Goal: Task Accomplishment & Management: Use online tool/utility

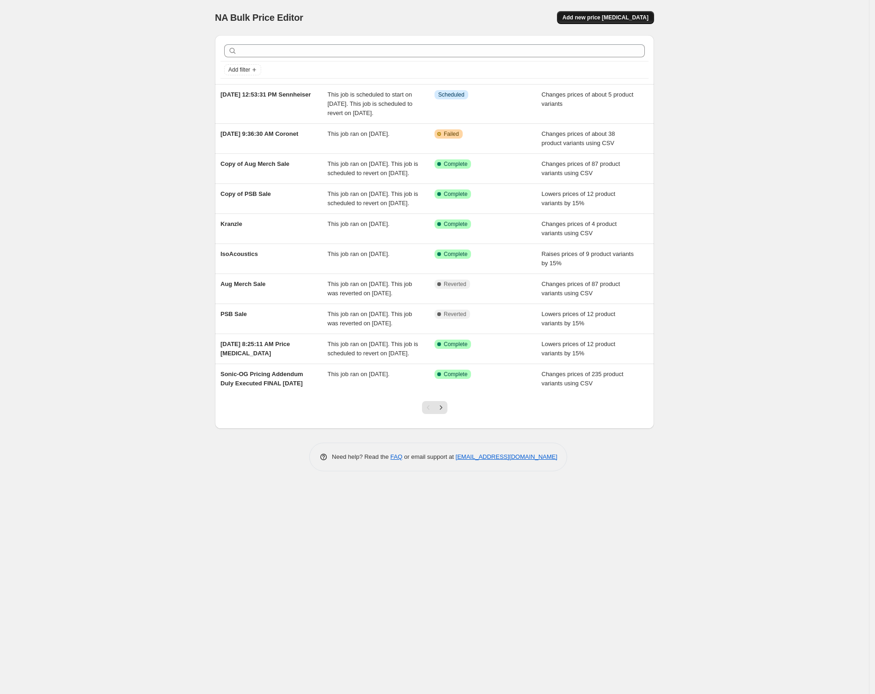
click at [620, 22] on button "Add new price [MEDICAL_DATA]" at bounding box center [605, 17] width 97 height 13
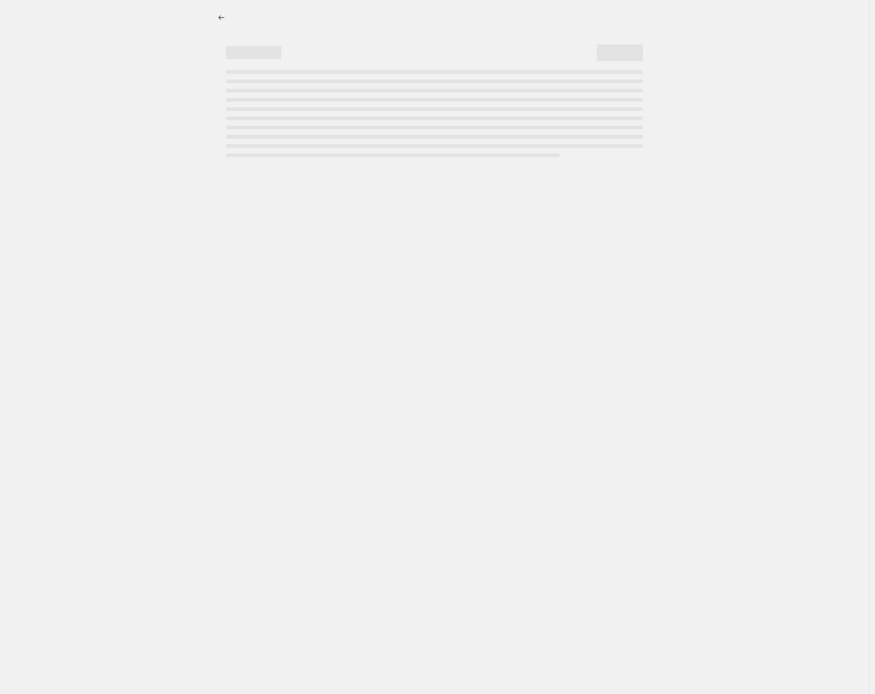
select select "percentage"
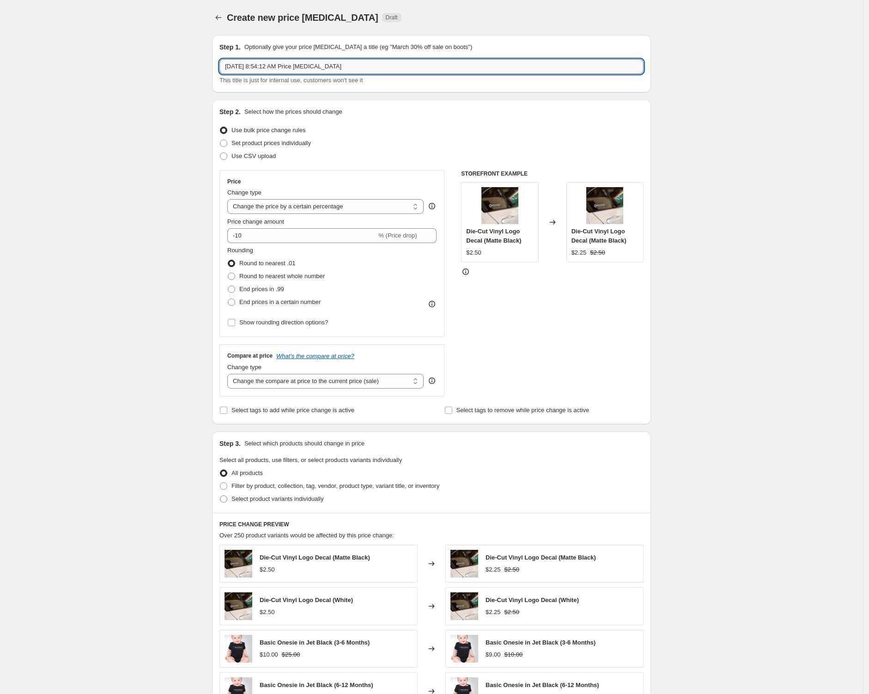
drag, startPoint x: 370, startPoint y: 68, endPoint x: 304, endPoint y: 69, distance: 66.1
click at [304, 69] on input "Aug 15, 2025, 8:54:12 AM Price change job" at bounding box center [431, 66] width 424 height 15
type input "[DATE] 8:54:12 AM Sonic Tools"
click at [260, 161] on label "Use CSV upload" at bounding box center [247, 156] width 56 height 13
click at [220, 153] on input "Use CSV upload" at bounding box center [220, 152] width 0 height 0
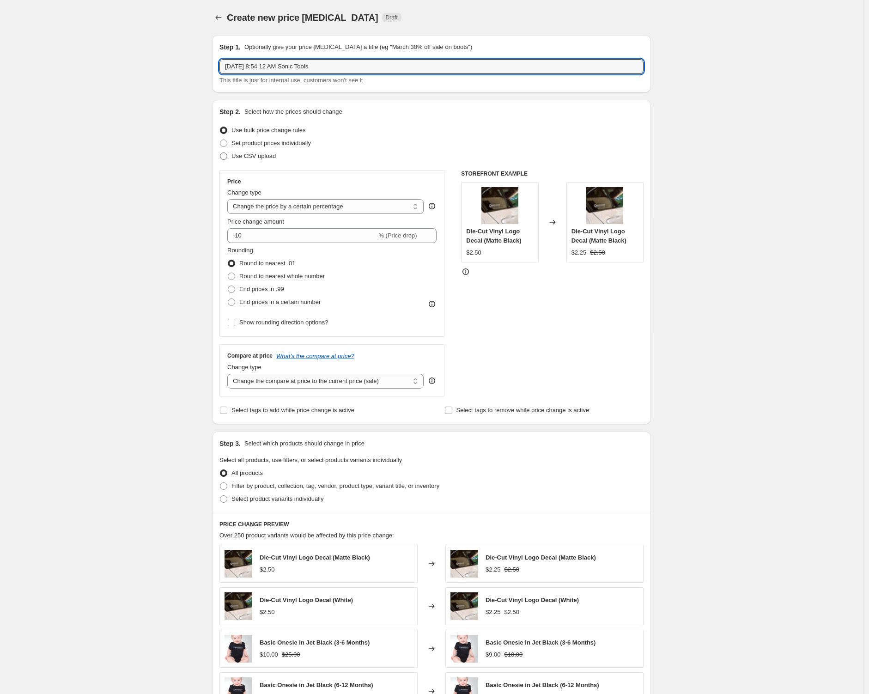
radio input "true"
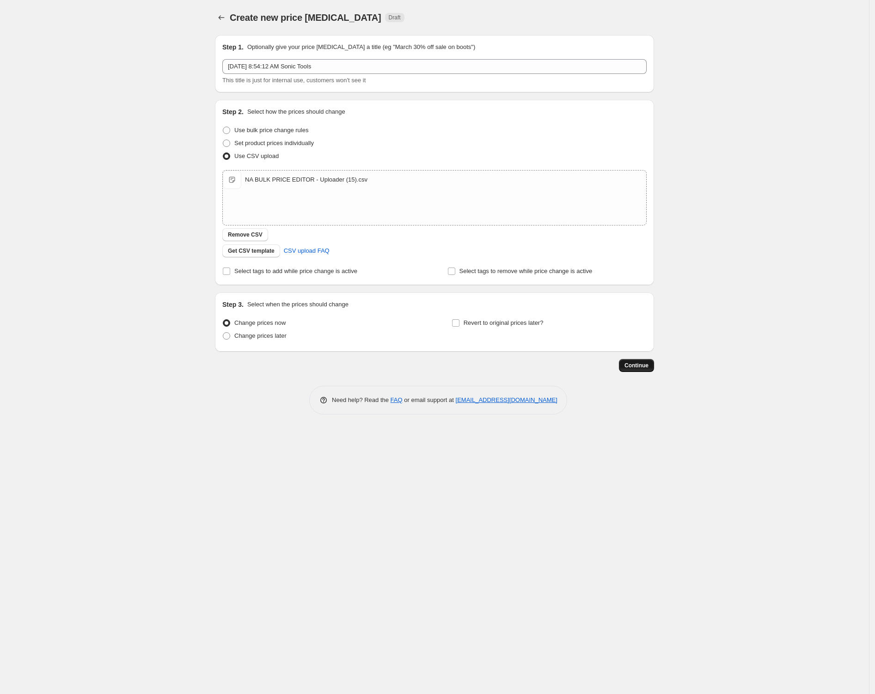
click at [640, 367] on span "Continue" at bounding box center [636, 365] width 24 height 7
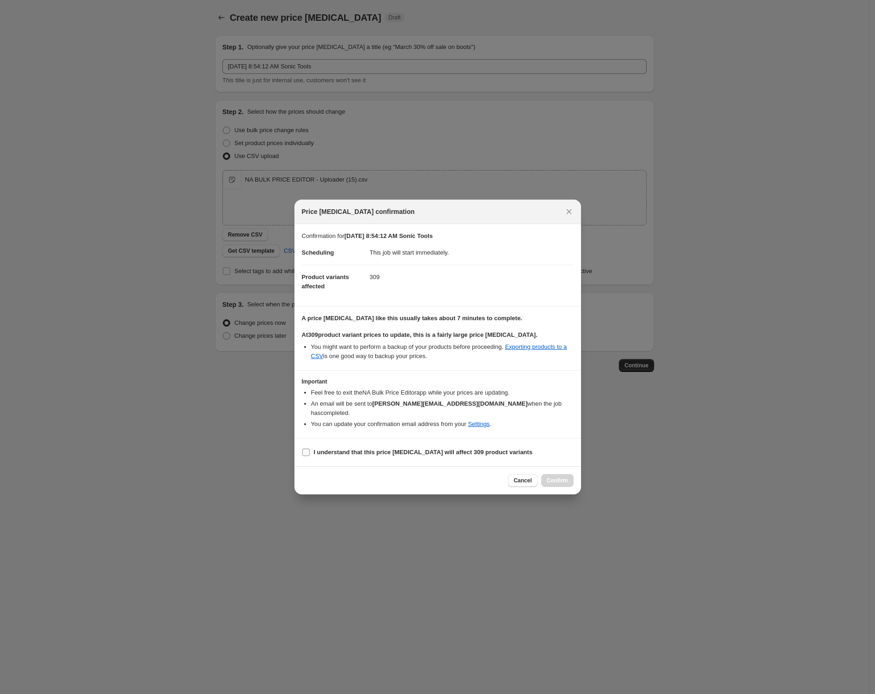
click at [324, 449] on b "I understand that this price change job will affect 309 product variants" at bounding box center [423, 452] width 219 height 7
click at [310, 449] on input "I understand that this price change job will affect 309 product variants" at bounding box center [305, 452] width 7 height 7
checkbox input "true"
click at [559, 478] on span "Confirm" at bounding box center [557, 480] width 21 height 7
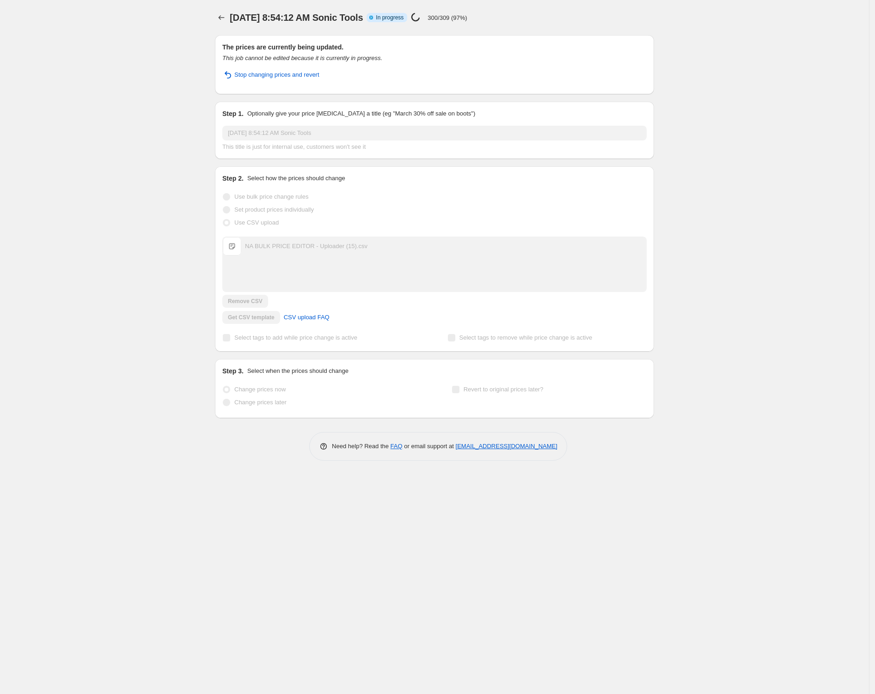
click at [539, 31] on div "Aug 15, 2025, 8:54:12 AM Sonic Tools. This page is ready Aug 15, 2025, 8:54:12 …" at bounding box center [434, 17] width 439 height 35
click at [220, 20] on icon "Price change jobs" at bounding box center [221, 17] width 9 height 9
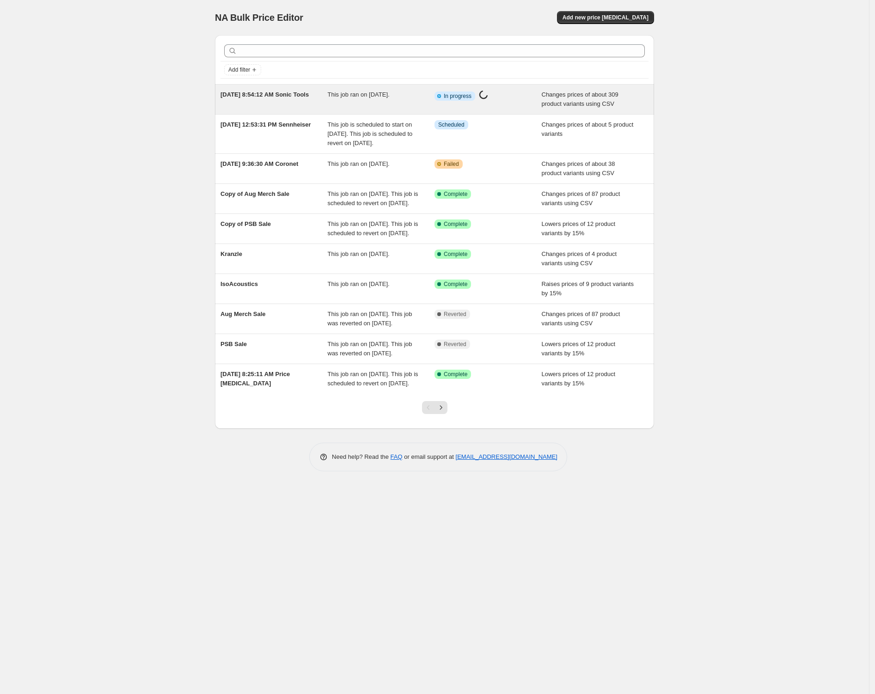
click at [545, 109] on div "Aug 15, 2025, 8:54:12 AM Sonic Tools This job ran on August 15, 2025. Info Part…" at bounding box center [434, 100] width 439 height 30
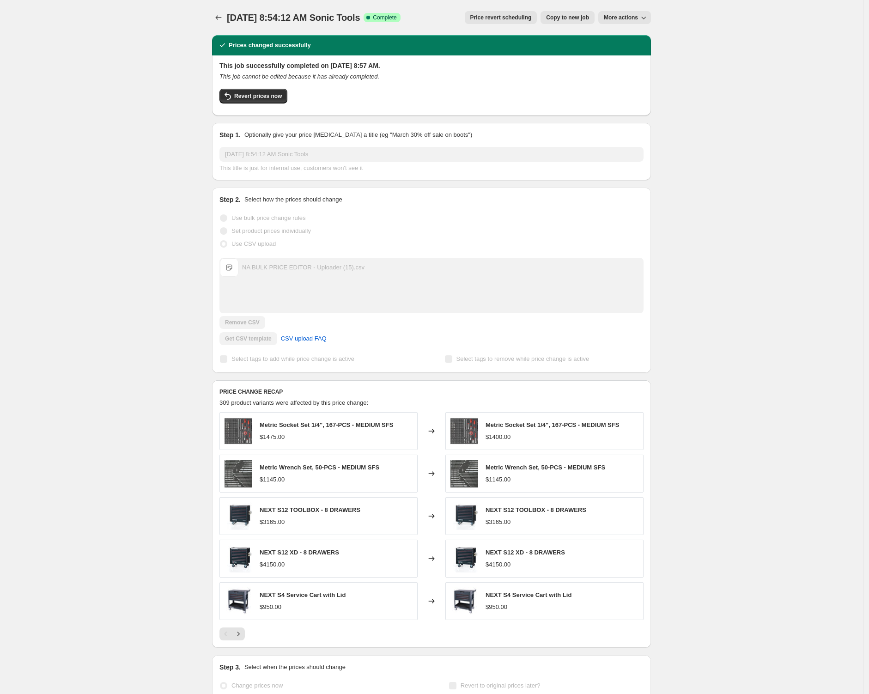
click at [120, 290] on div "Aug 15, 2025, 8:54:12 AM Sonic Tools. This page is ready Aug 15, 2025, 8:54:12 …" at bounding box center [431, 385] width 863 height 771
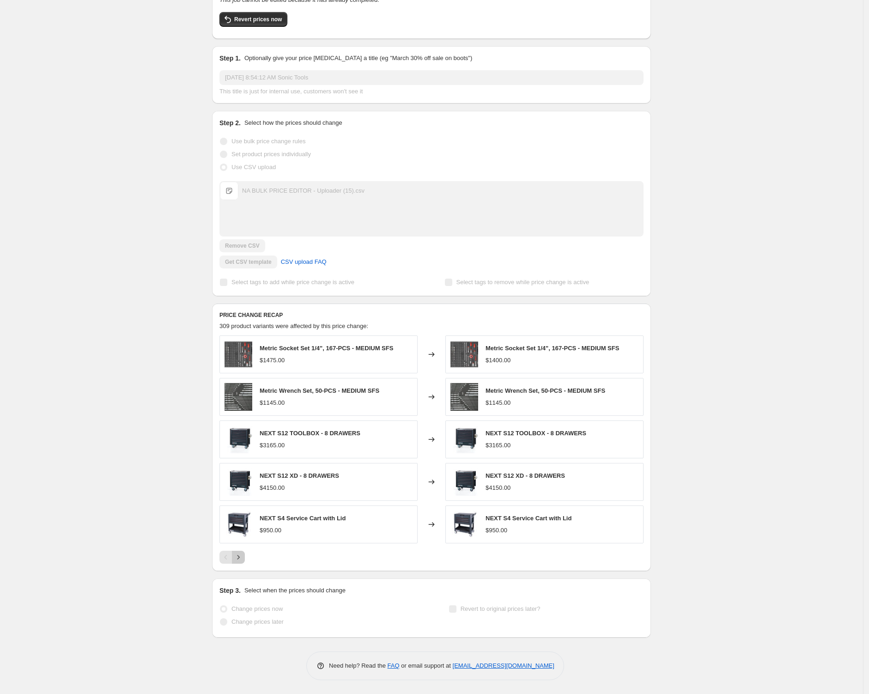
click at [243, 561] on icon "Next" at bounding box center [238, 557] width 9 height 9
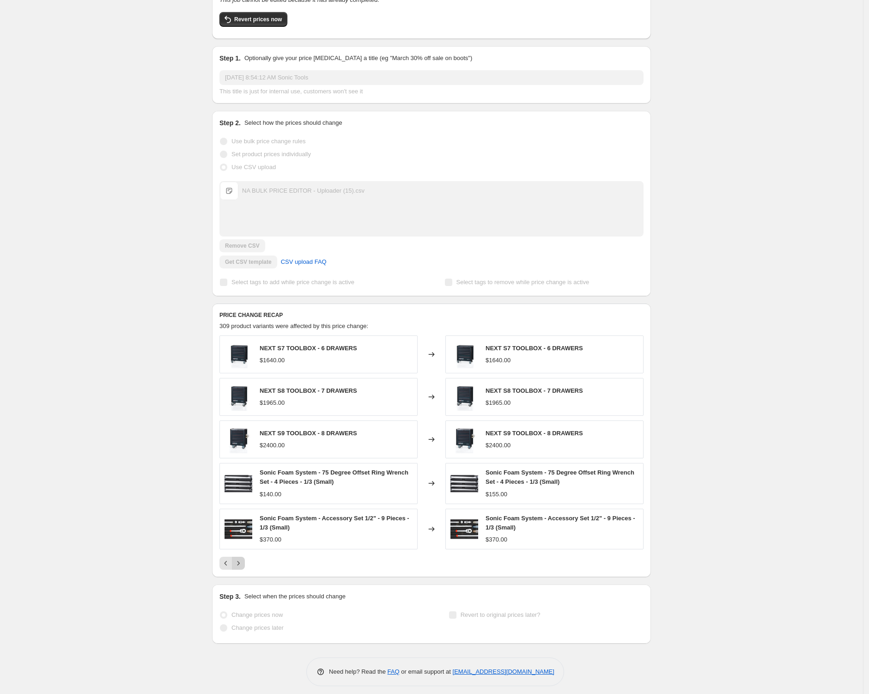
click at [243, 561] on icon "Next" at bounding box center [238, 563] width 9 height 9
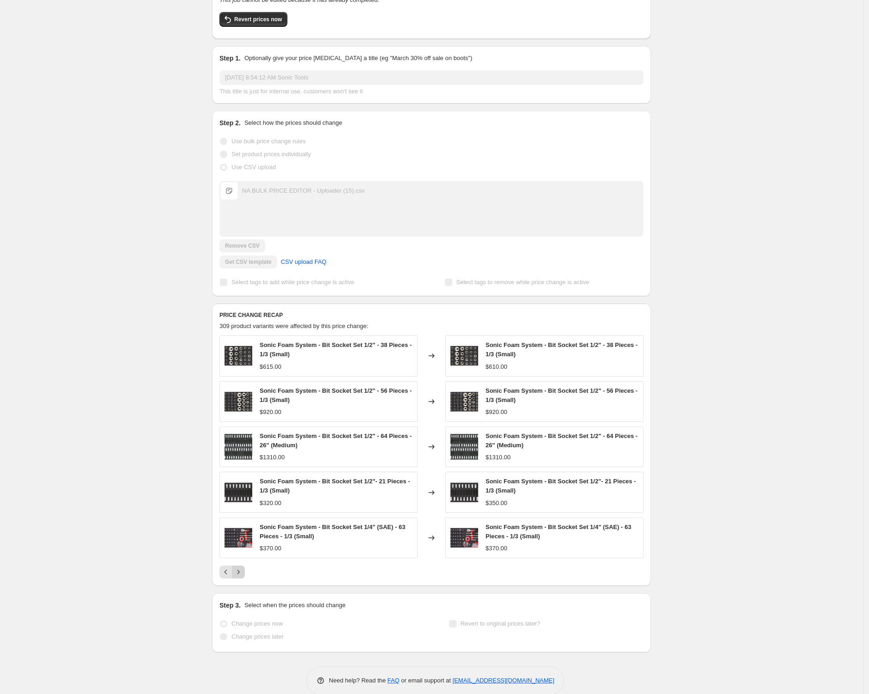
click at [243, 571] on icon "Next" at bounding box center [238, 571] width 9 height 9
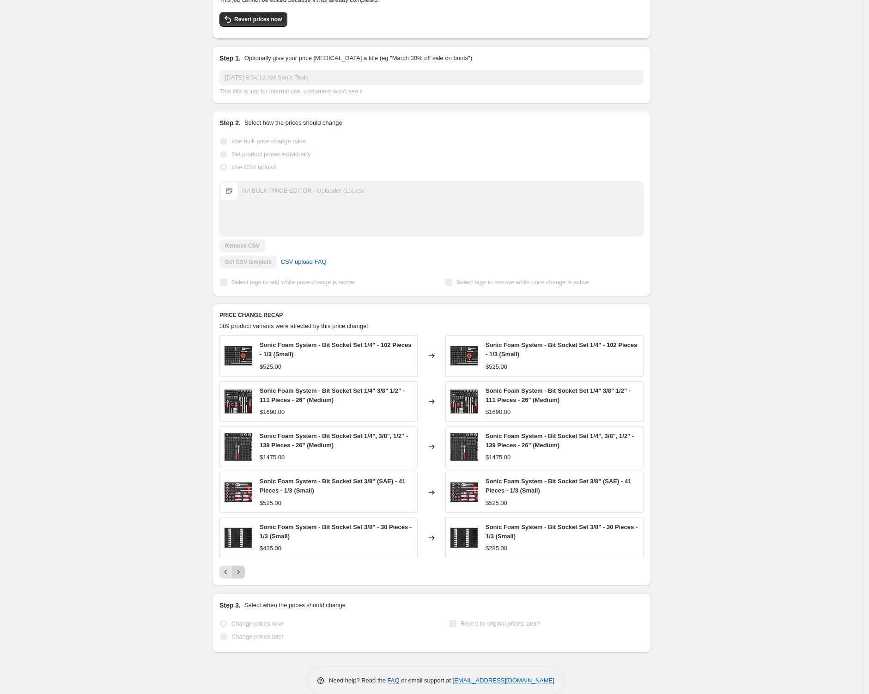
click at [243, 571] on icon "Next" at bounding box center [238, 571] width 9 height 9
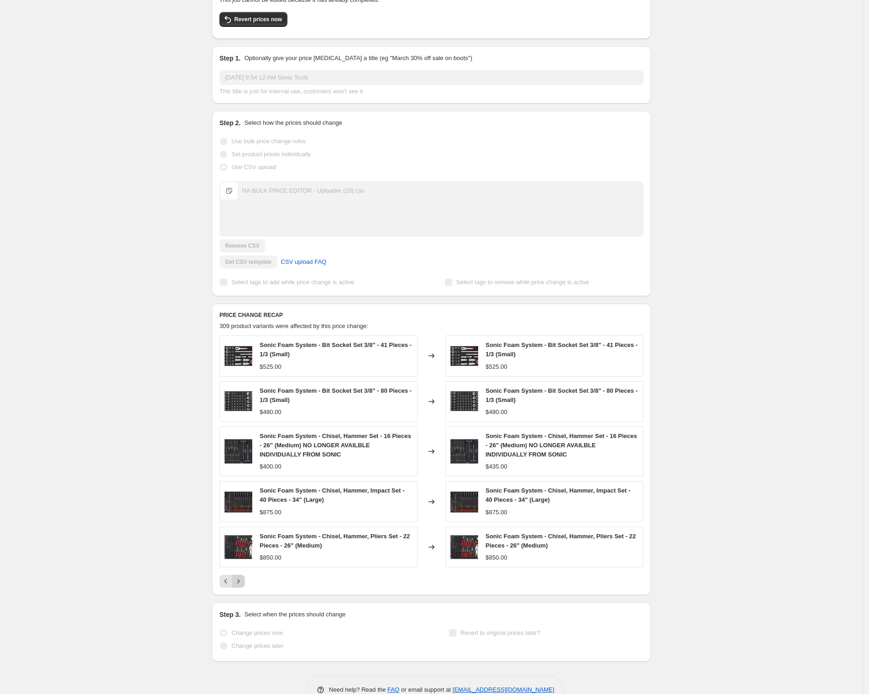
click at [243, 577] on icon "Next" at bounding box center [238, 581] width 9 height 9
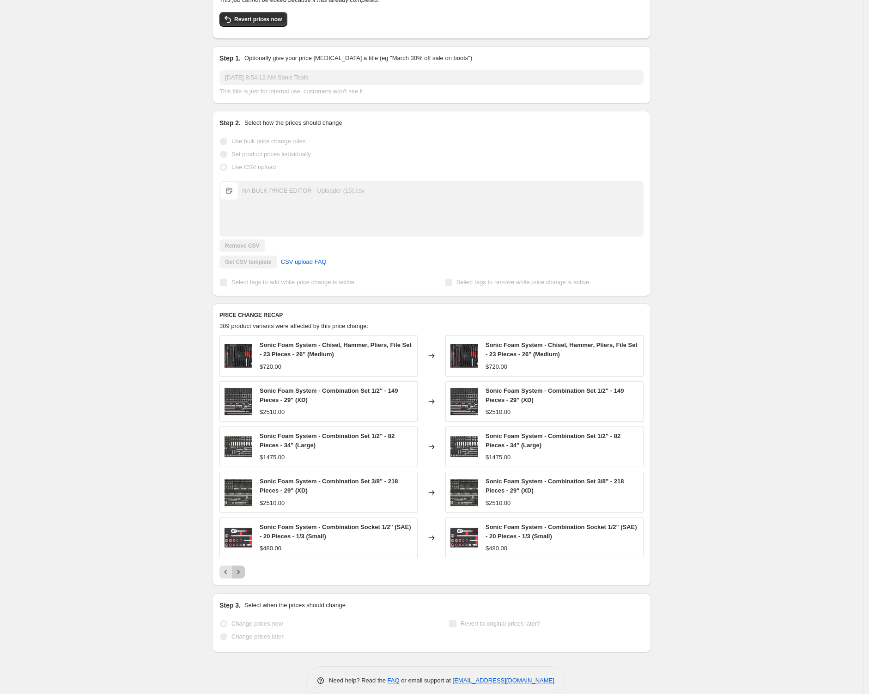
click at [244, 577] on button "Next" at bounding box center [238, 571] width 13 height 13
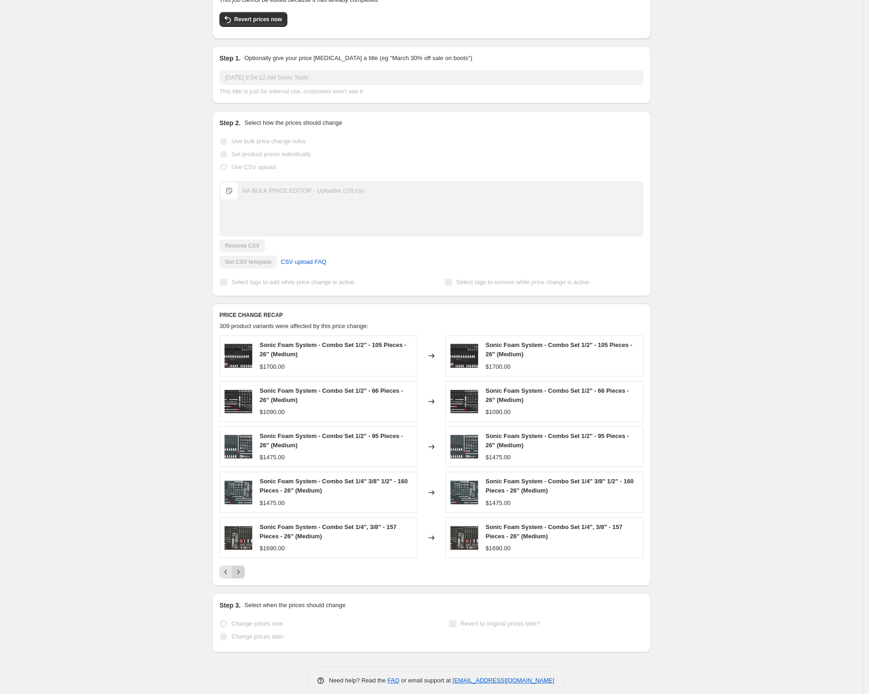
click at [244, 577] on button "Next" at bounding box center [238, 571] width 13 height 13
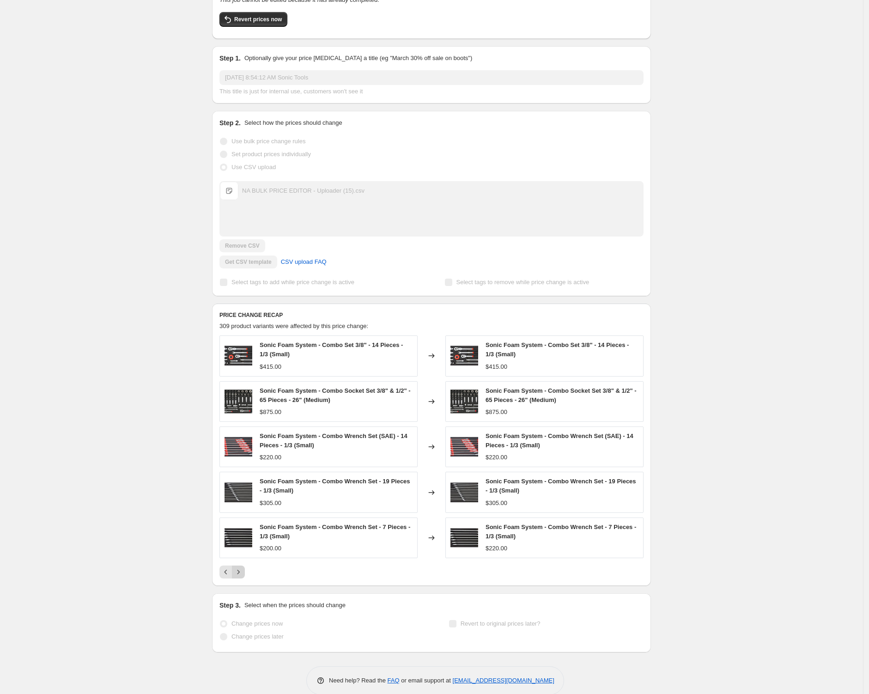
click at [244, 577] on button "Next" at bounding box center [238, 571] width 13 height 13
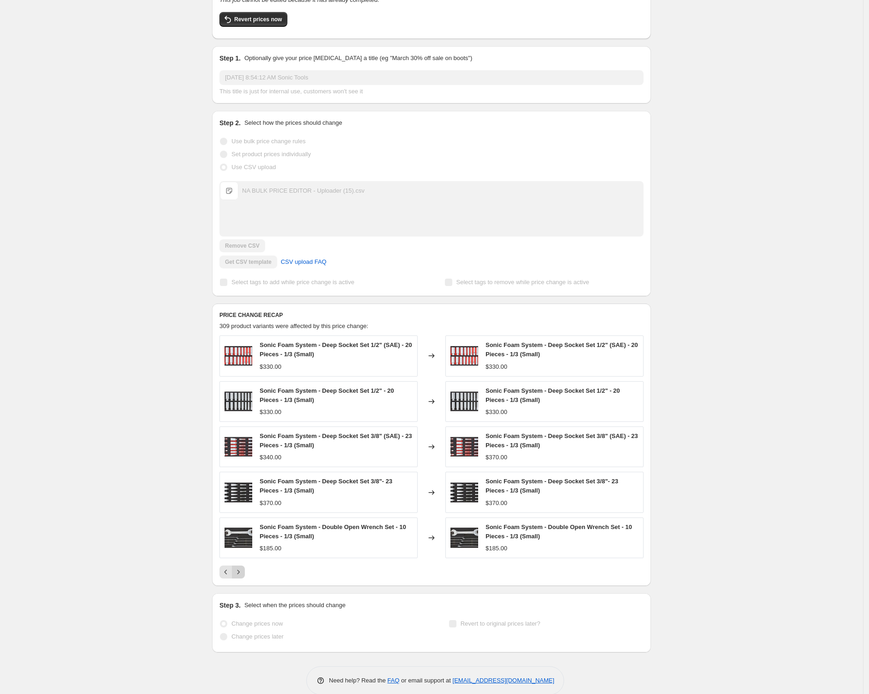
click at [244, 577] on button "Next" at bounding box center [238, 571] width 13 height 13
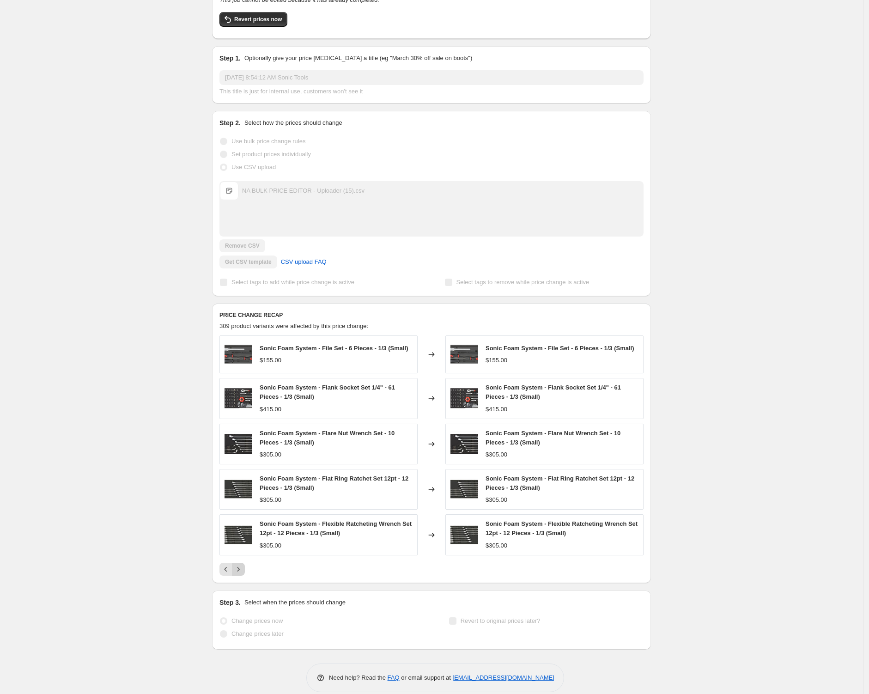
click at [244, 577] on div "PRICE CHANGE RECAP 309 product variants were affected by this price change: Son…" at bounding box center [431, 444] width 439 height 280
click at [240, 574] on button "Next" at bounding box center [238, 569] width 13 height 13
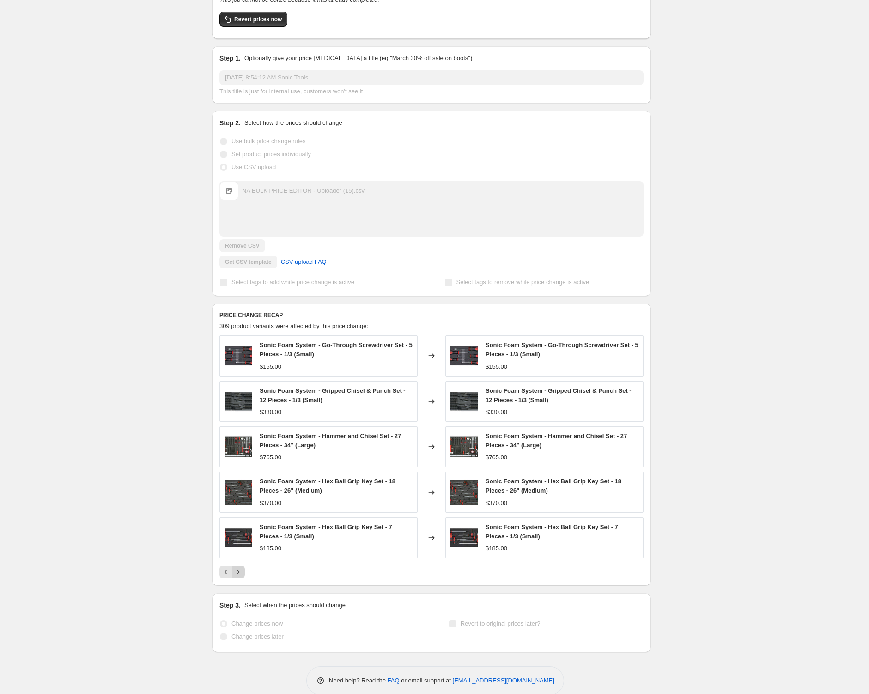
click at [241, 574] on icon "Next" at bounding box center [238, 571] width 9 height 9
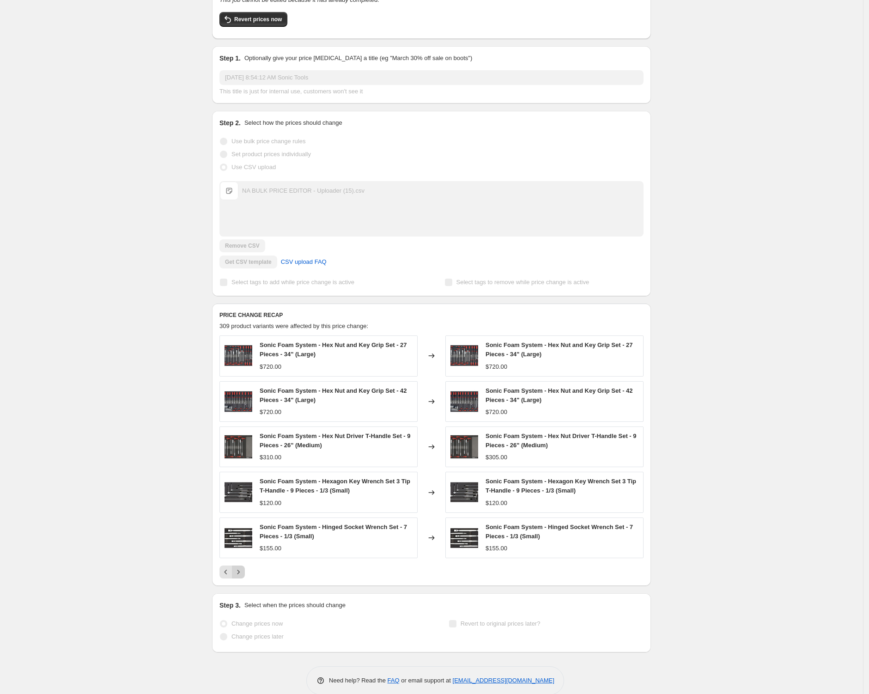
click at [241, 574] on icon "Next" at bounding box center [238, 571] width 9 height 9
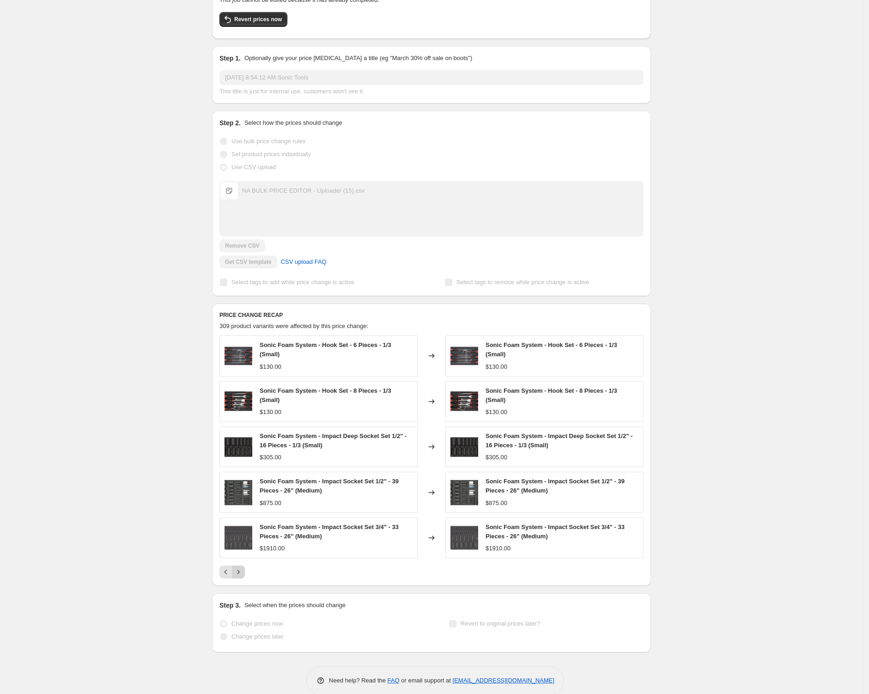
click at [241, 574] on icon "Next" at bounding box center [238, 571] width 9 height 9
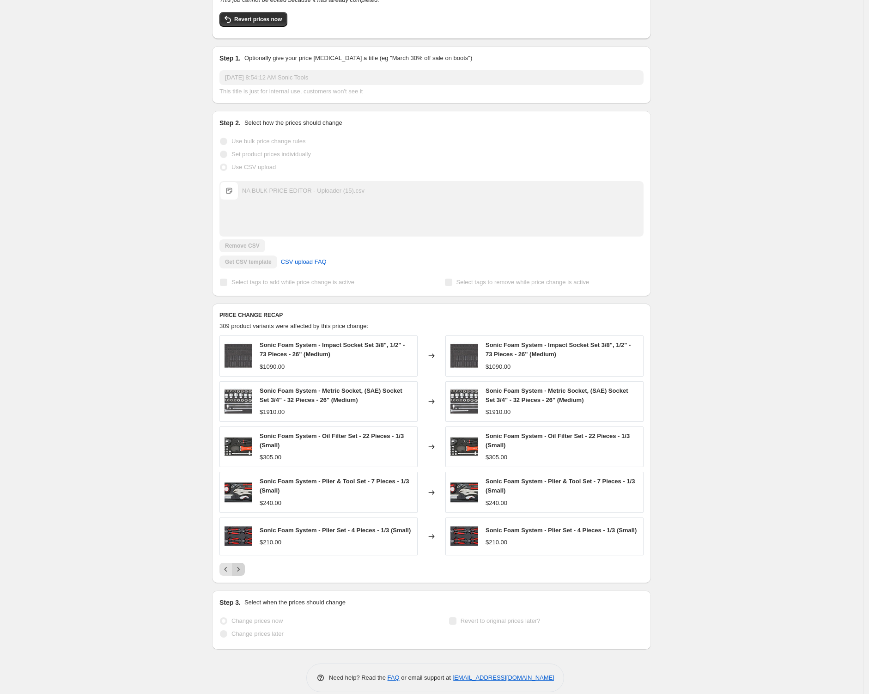
click at [241, 574] on icon "Next" at bounding box center [238, 569] width 9 height 9
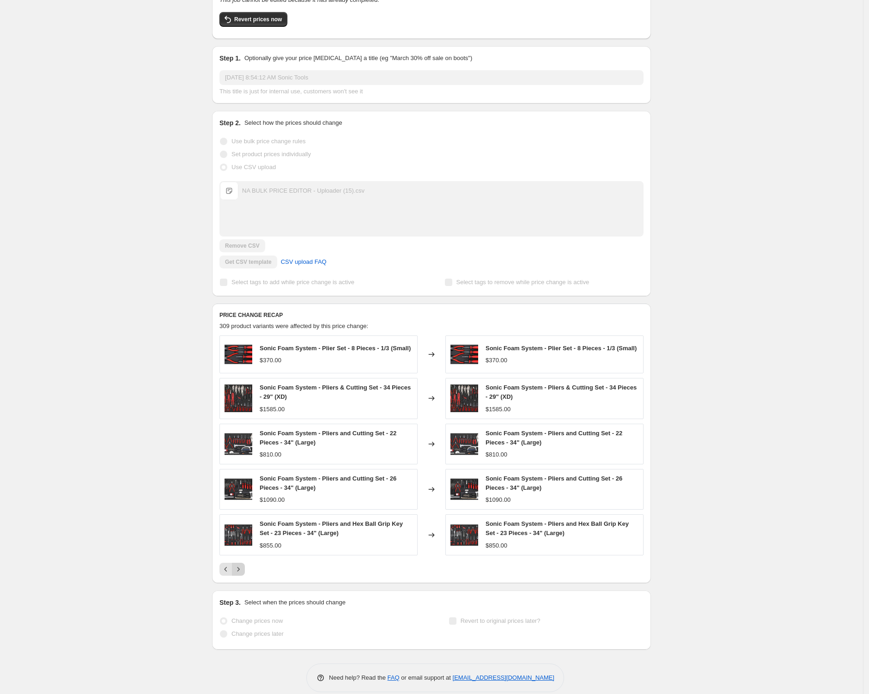
click at [241, 574] on icon "Next" at bounding box center [238, 569] width 9 height 9
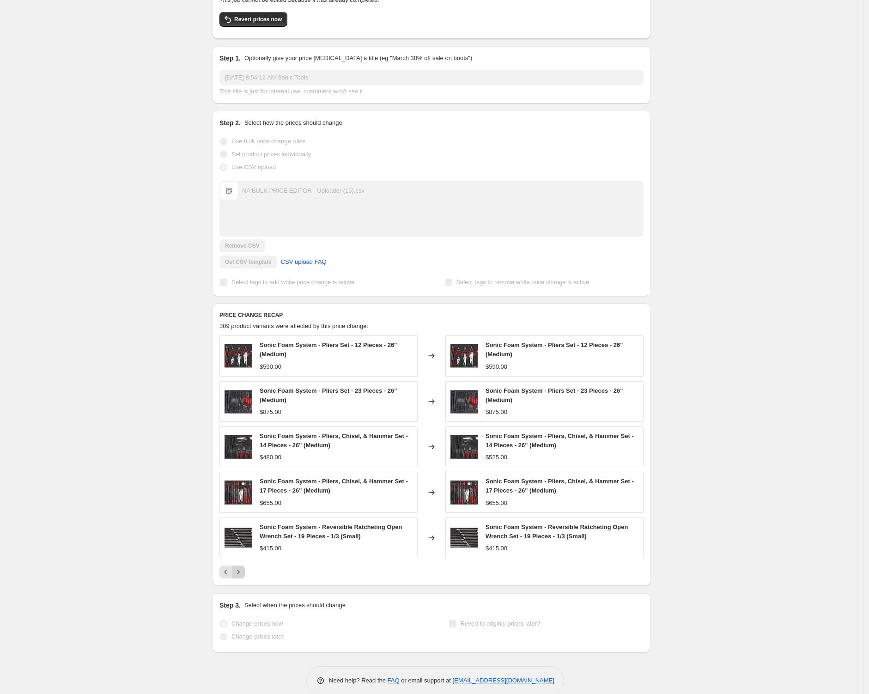
click at [241, 574] on icon "Next" at bounding box center [238, 571] width 9 height 9
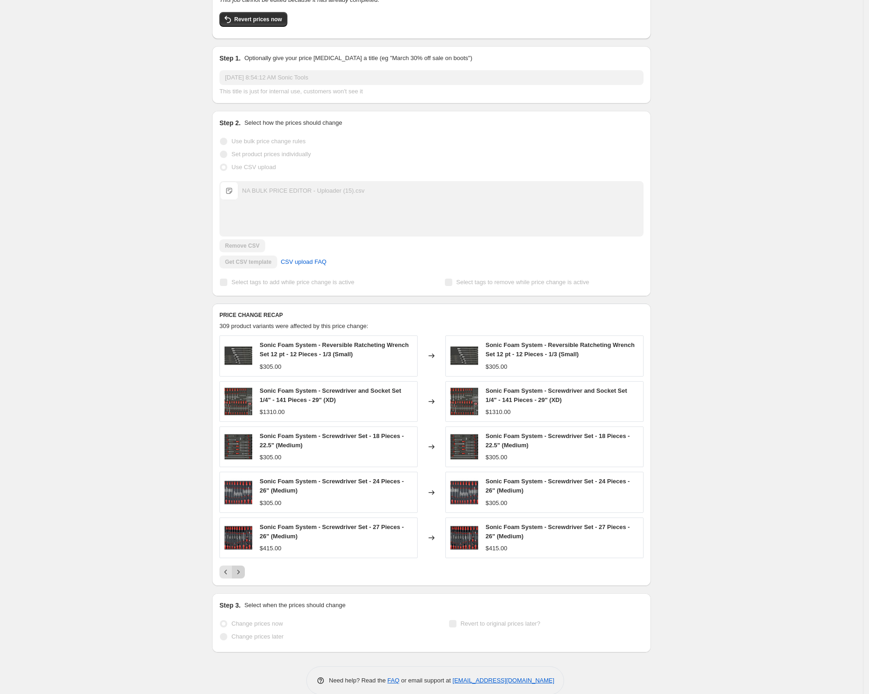
click at [241, 574] on icon "Next" at bounding box center [238, 571] width 9 height 9
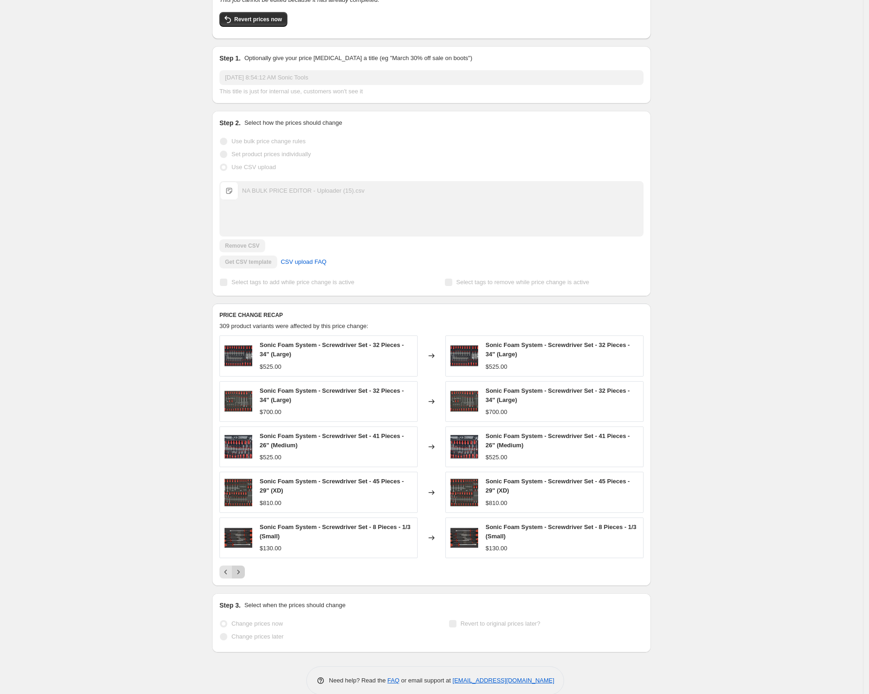
click at [241, 574] on icon "Next" at bounding box center [238, 571] width 9 height 9
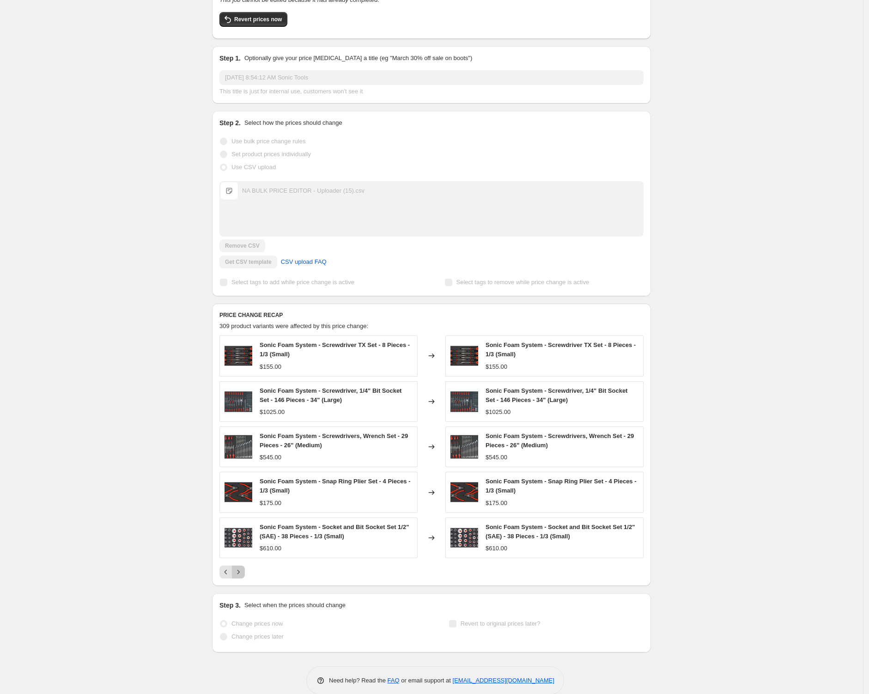
click at [241, 574] on icon "Next" at bounding box center [238, 571] width 9 height 9
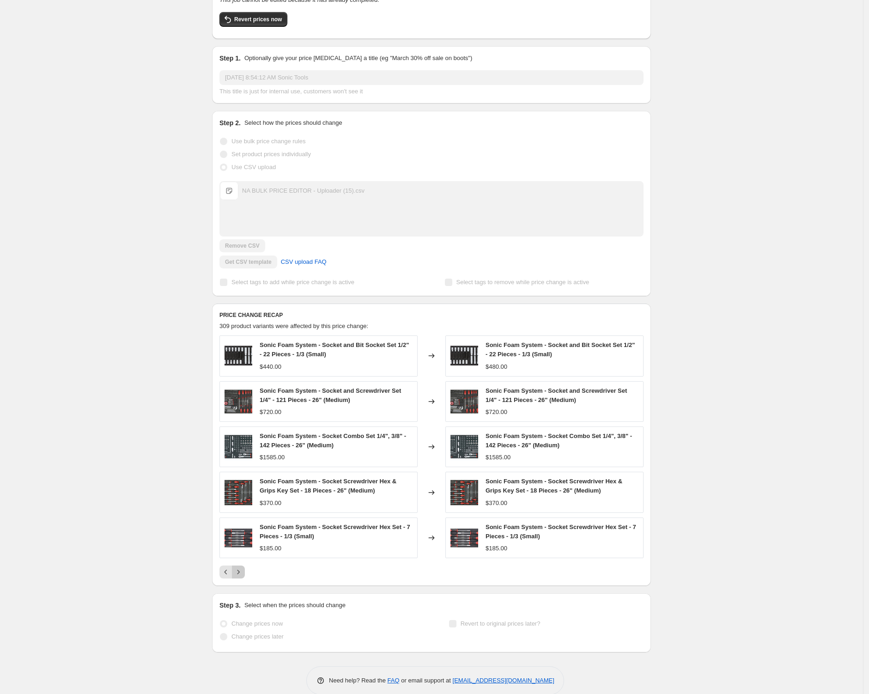
click at [241, 574] on icon "Next" at bounding box center [238, 571] width 9 height 9
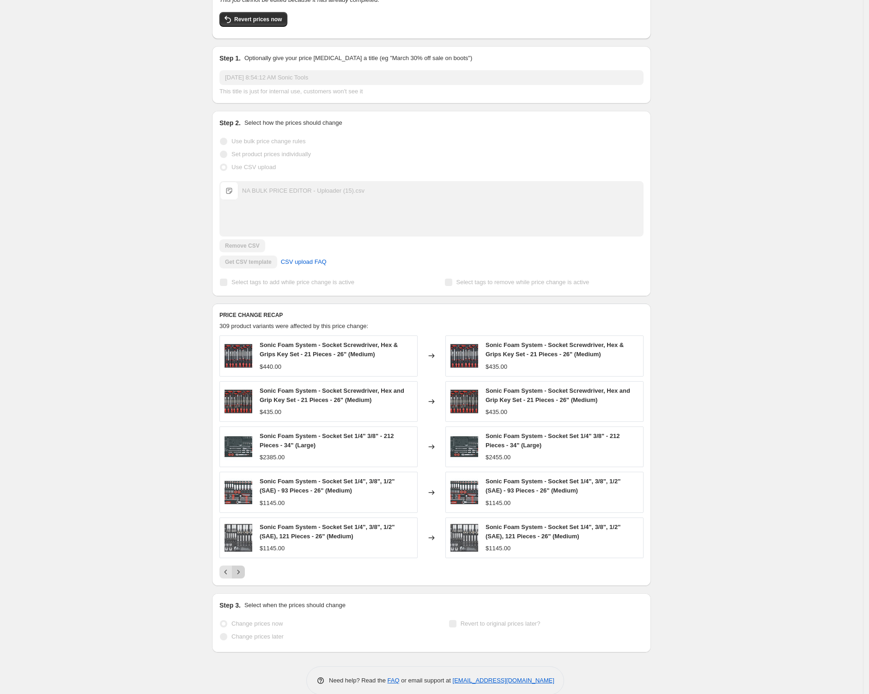
click at [241, 574] on icon "Next" at bounding box center [238, 571] width 9 height 9
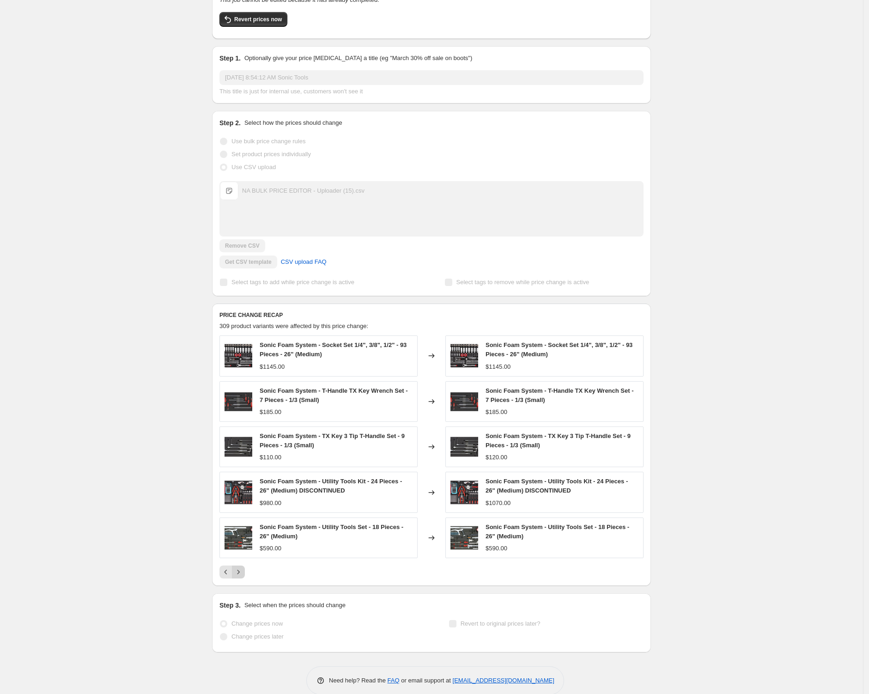
click at [241, 574] on icon "Next" at bounding box center [238, 571] width 9 height 9
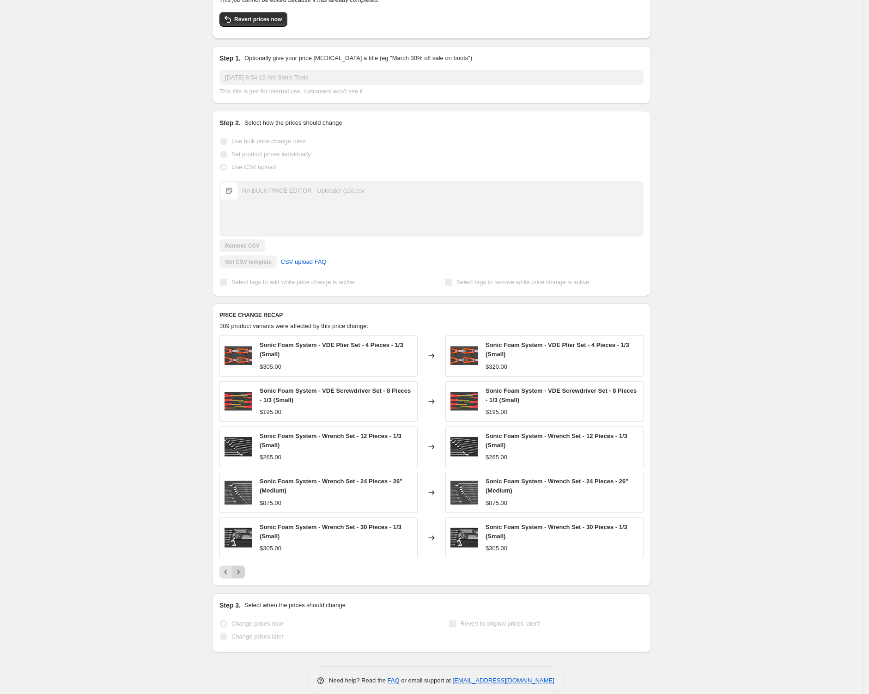
click at [235, 574] on button "Next" at bounding box center [238, 571] width 13 height 13
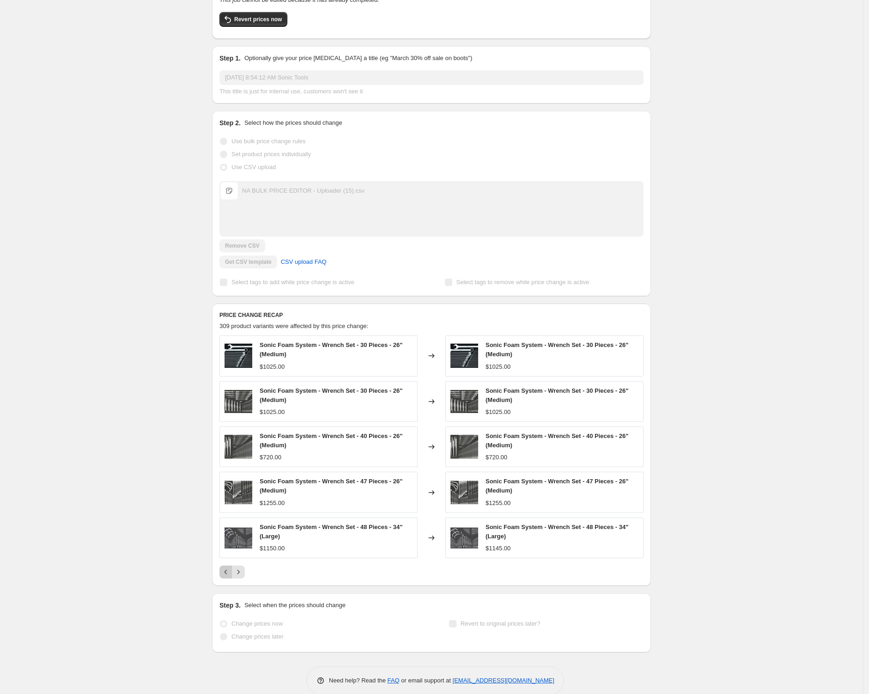
click at [229, 573] on icon "Previous" at bounding box center [225, 571] width 9 height 9
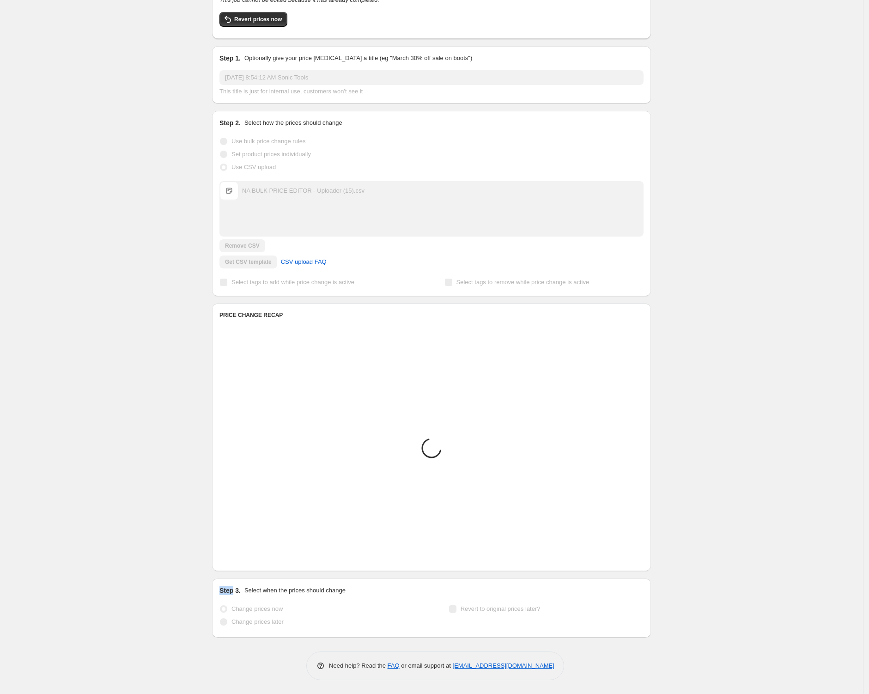
click at [229, 573] on div "Prices changed successfully This job successfully completed on August 15, 2025 …" at bounding box center [428, 294] width 446 height 687
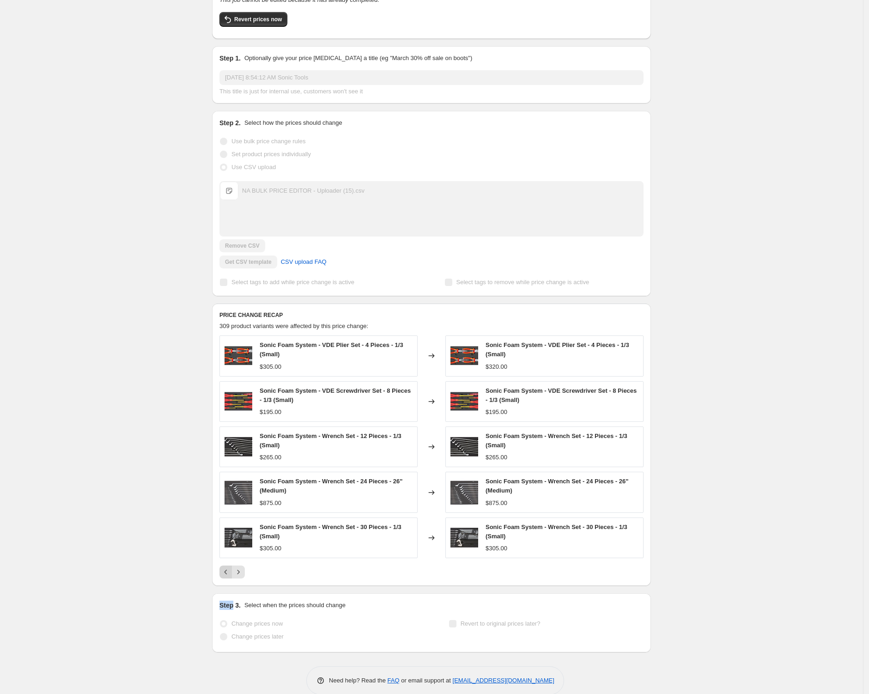
click at [229, 573] on icon "Previous" at bounding box center [225, 571] width 9 height 9
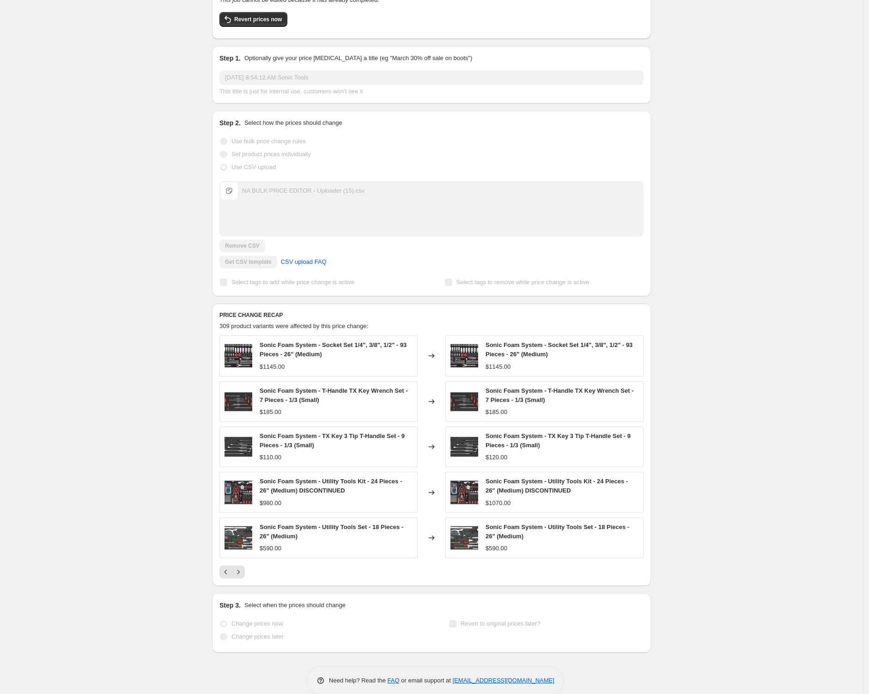
click at [288, 571] on div at bounding box center [431, 571] width 424 height 13
click at [243, 571] on icon "Next" at bounding box center [238, 571] width 9 height 9
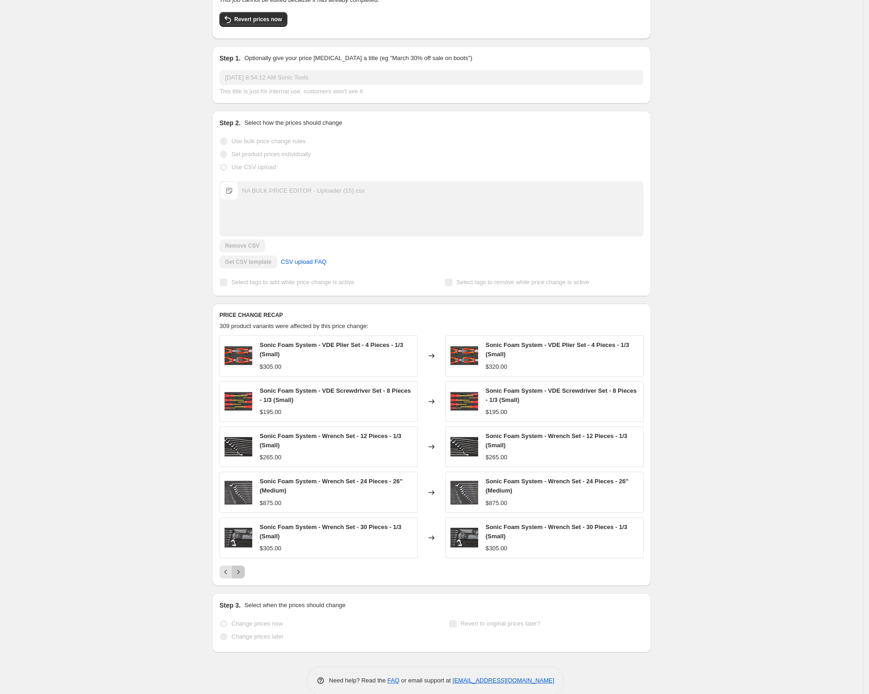
click at [243, 571] on icon "Next" at bounding box center [238, 571] width 9 height 9
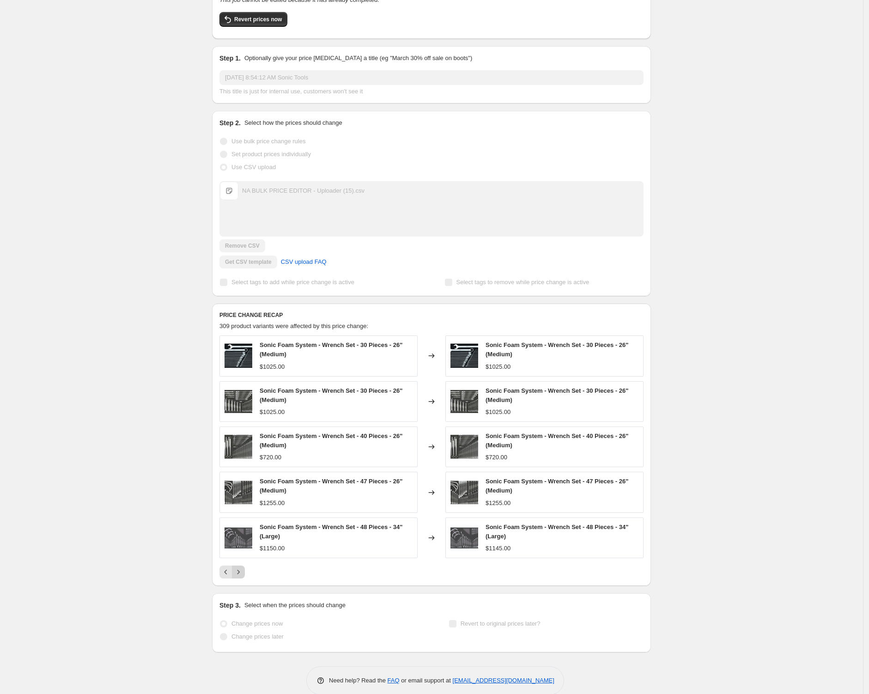
click at [243, 571] on icon "Next" at bounding box center [238, 571] width 9 height 9
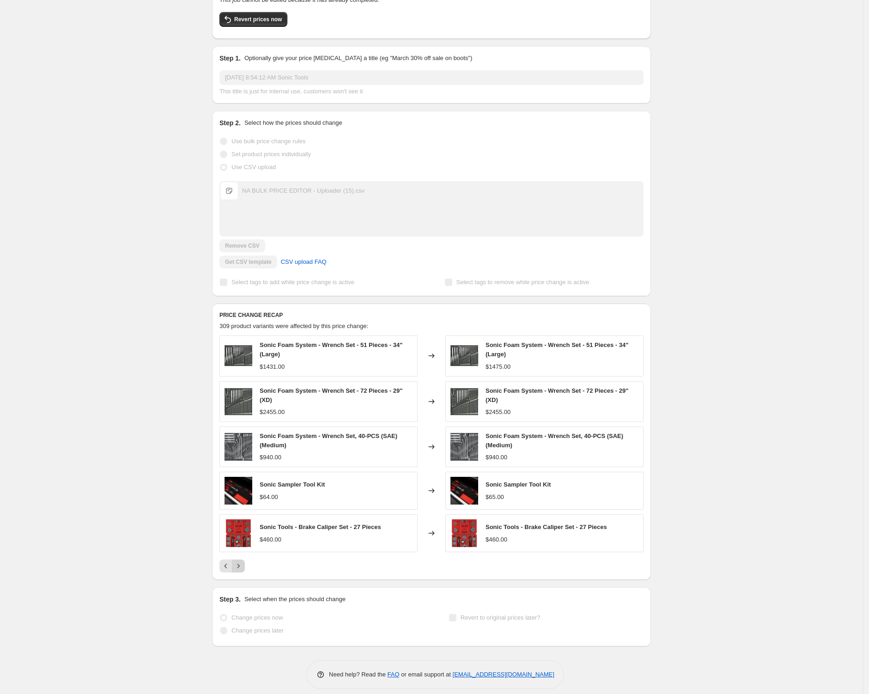
click at [243, 571] on icon "Next" at bounding box center [238, 565] width 9 height 9
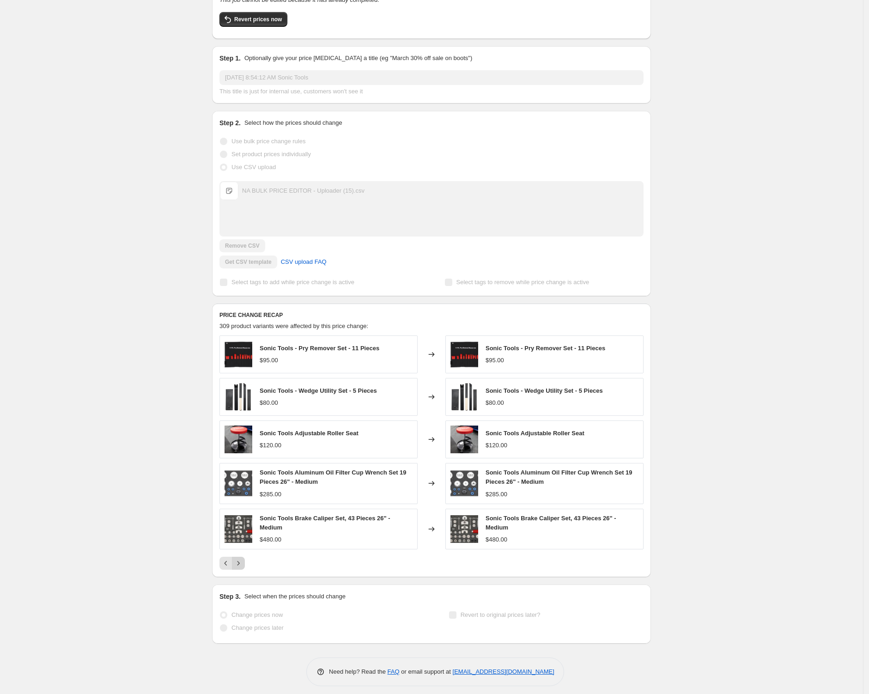
click at [243, 571] on div "PRICE CHANGE RECAP 309 product variants were affected by this price change: Son…" at bounding box center [431, 440] width 439 height 273
click at [243, 566] on icon "Next" at bounding box center [238, 563] width 9 height 9
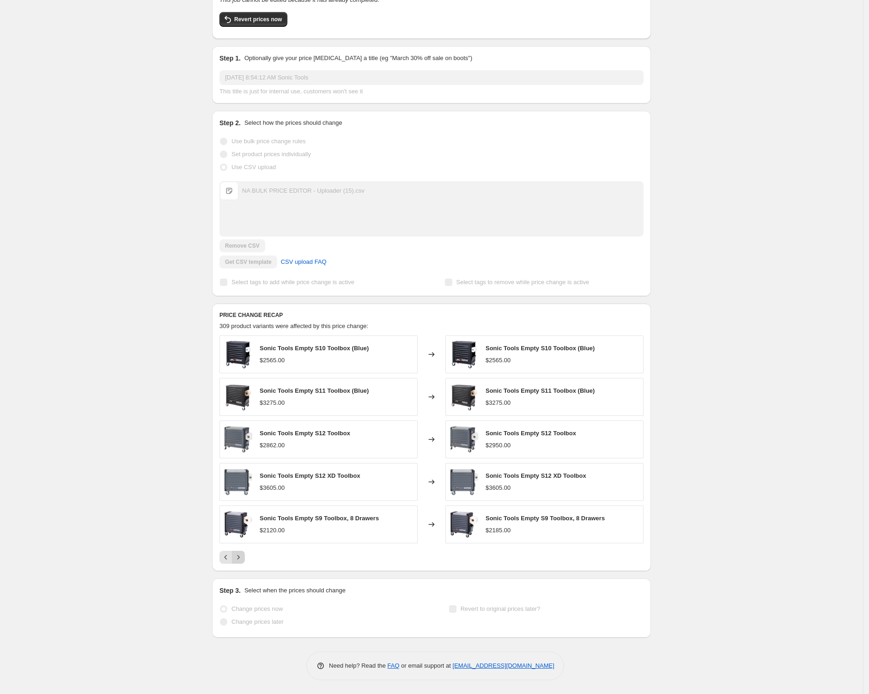
click at [243, 566] on div "PRICE CHANGE RECAP 309 product variants were affected by this price change: Son…" at bounding box center [431, 437] width 439 height 267
click at [243, 565] on div "PRICE CHANGE RECAP 309 product variants were affected by this price change: Son…" at bounding box center [431, 437] width 439 height 267
click at [243, 559] on icon "Next" at bounding box center [238, 557] width 9 height 9
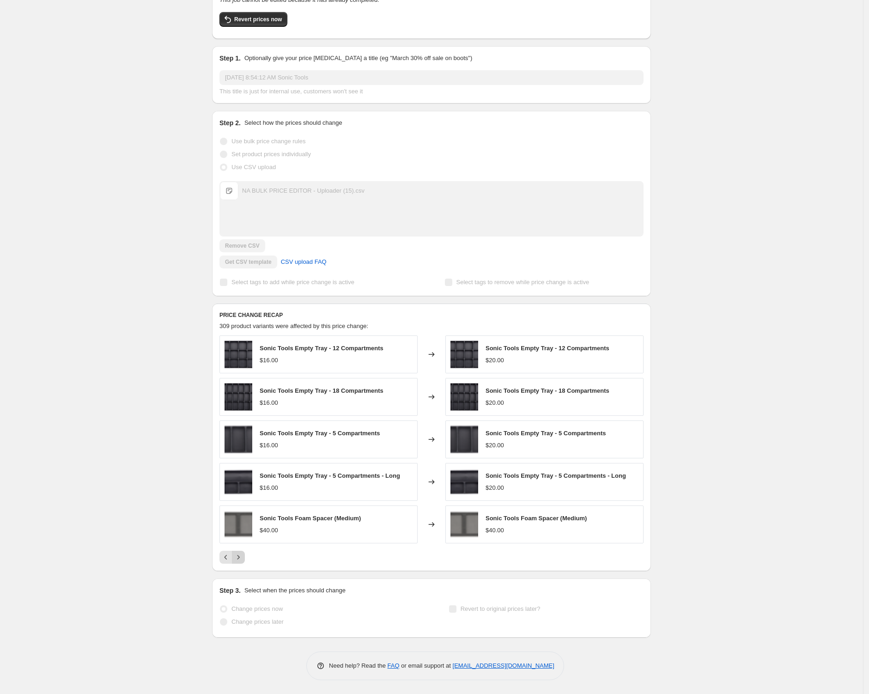
click at [243, 560] on icon "Next" at bounding box center [238, 557] width 9 height 9
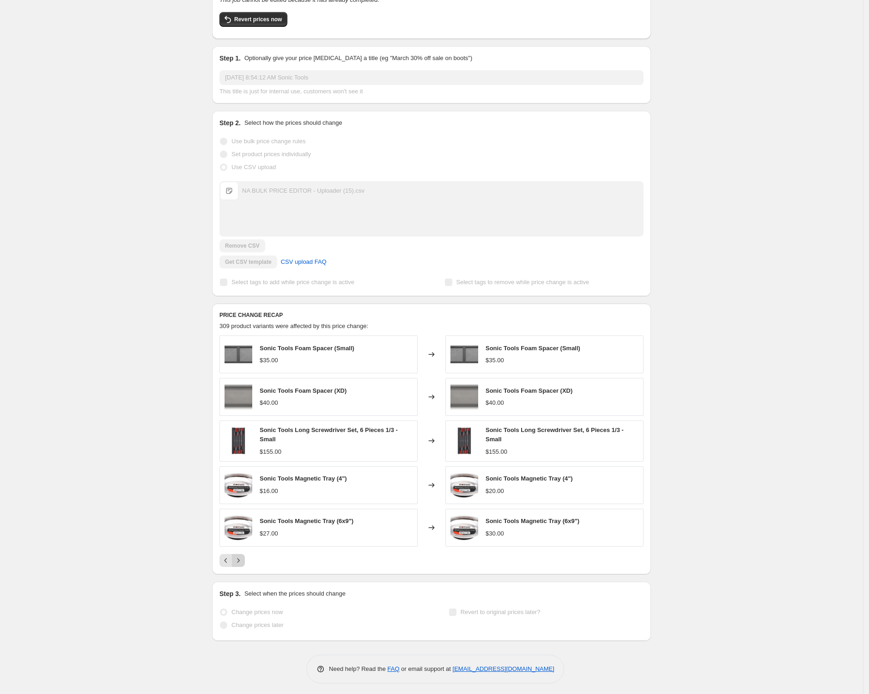
click at [243, 560] on icon "Next" at bounding box center [238, 560] width 9 height 9
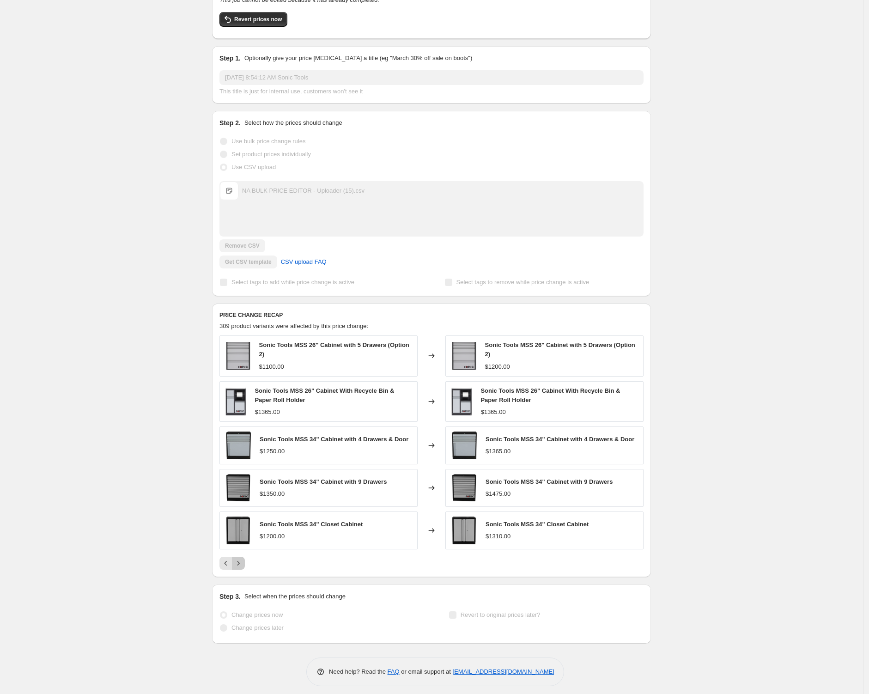
click at [243, 560] on icon "Next" at bounding box center [238, 563] width 9 height 9
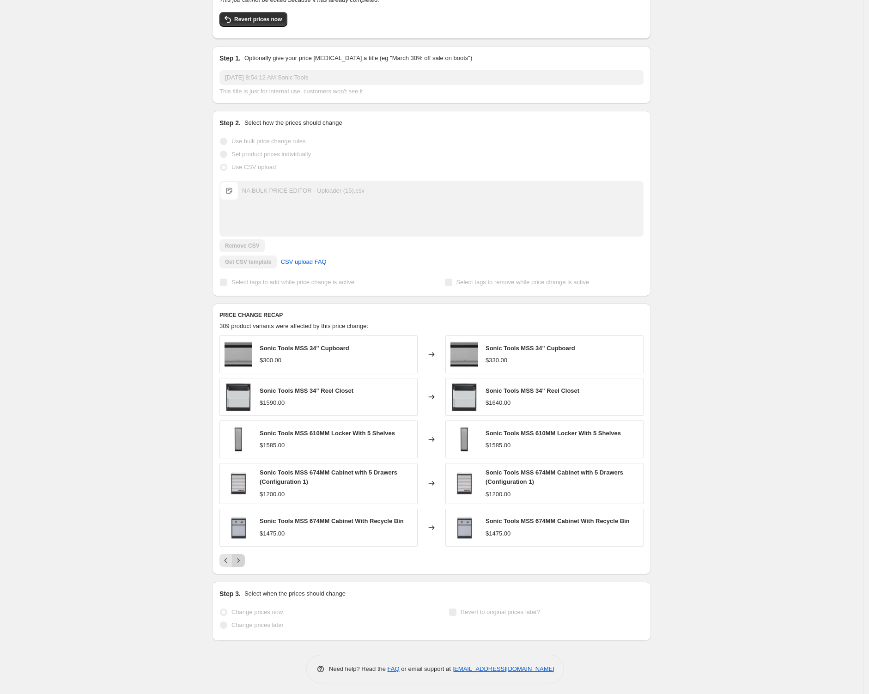
click at [243, 560] on icon "Next" at bounding box center [238, 560] width 9 height 9
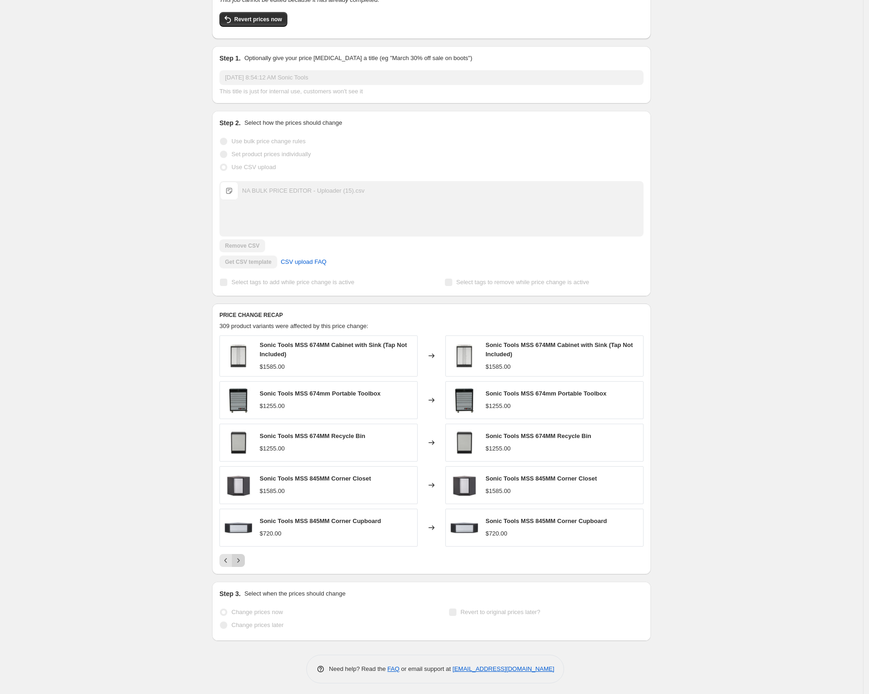
click at [243, 560] on icon "Next" at bounding box center [238, 560] width 9 height 9
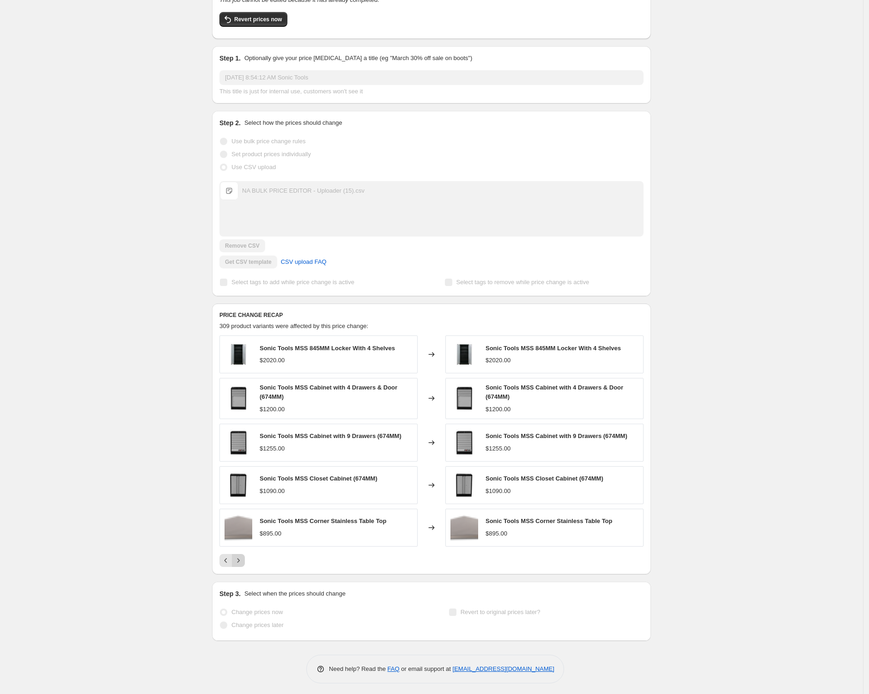
click at [241, 558] on icon "Next" at bounding box center [238, 560] width 9 height 9
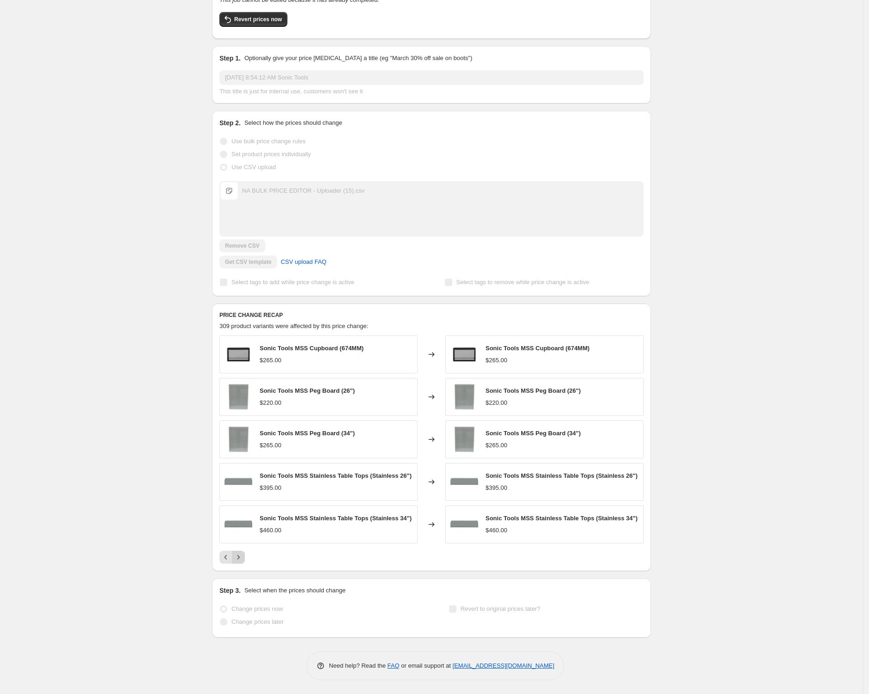
click at [241, 558] on button "Next" at bounding box center [238, 557] width 13 height 13
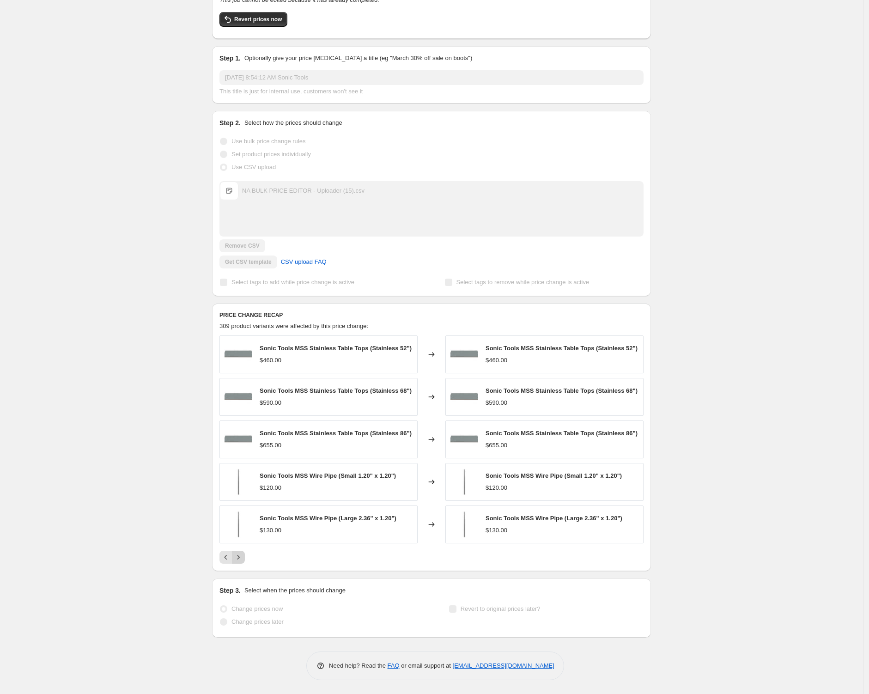
click at [241, 558] on div "Sonic Tools MSS Stainless Table Tops (Stainless 52") $460.00 Changed to Sonic T…" at bounding box center [431, 449] width 424 height 228
click at [243, 562] on icon "Next" at bounding box center [238, 557] width 9 height 9
click at [243, 563] on button "Next" at bounding box center [238, 557] width 13 height 13
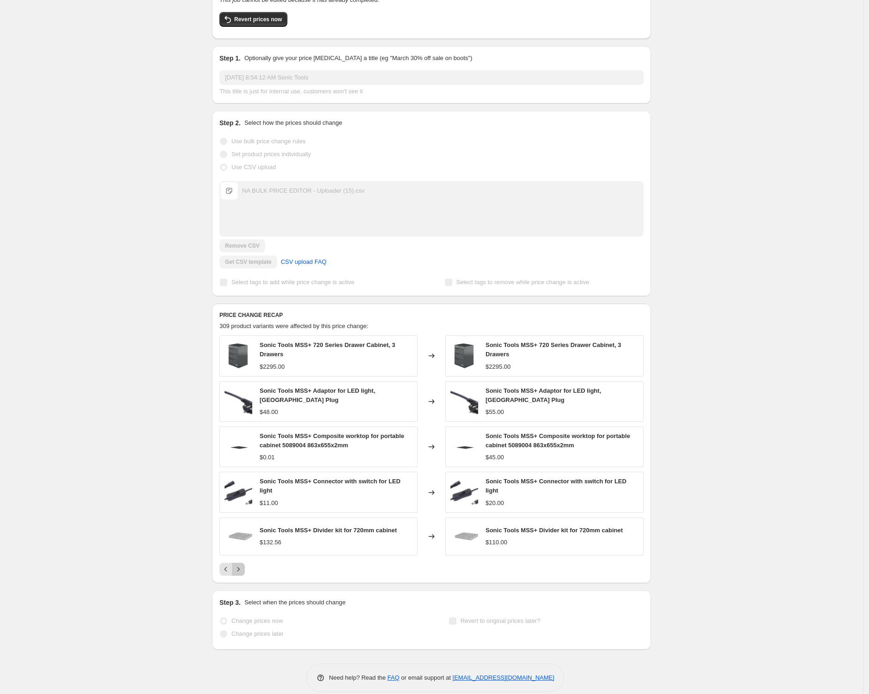
click at [243, 565] on icon "Next" at bounding box center [238, 569] width 9 height 9
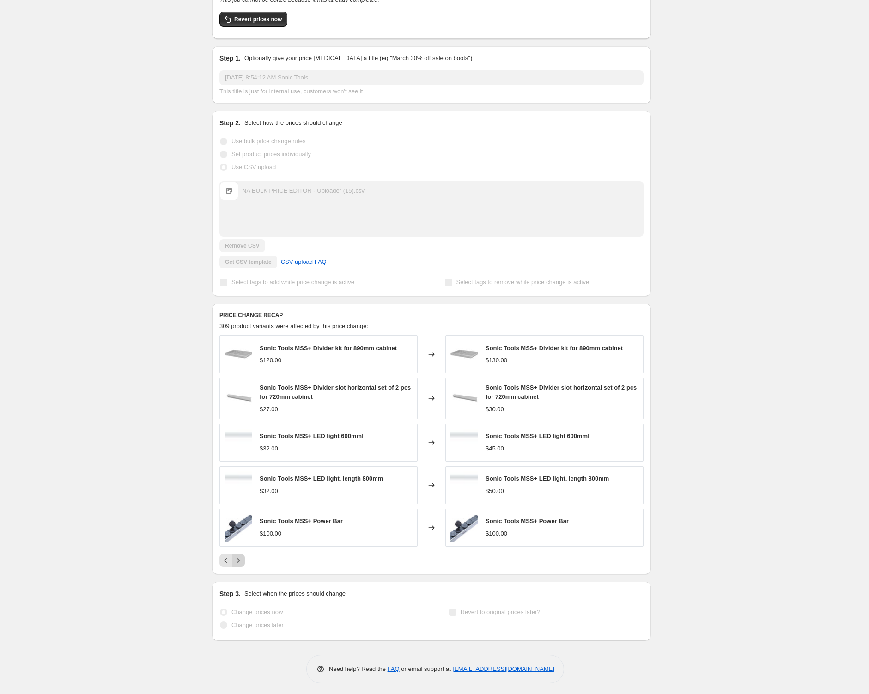
click at [243, 563] on icon "Next" at bounding box center [238, 560] width 9 height 9
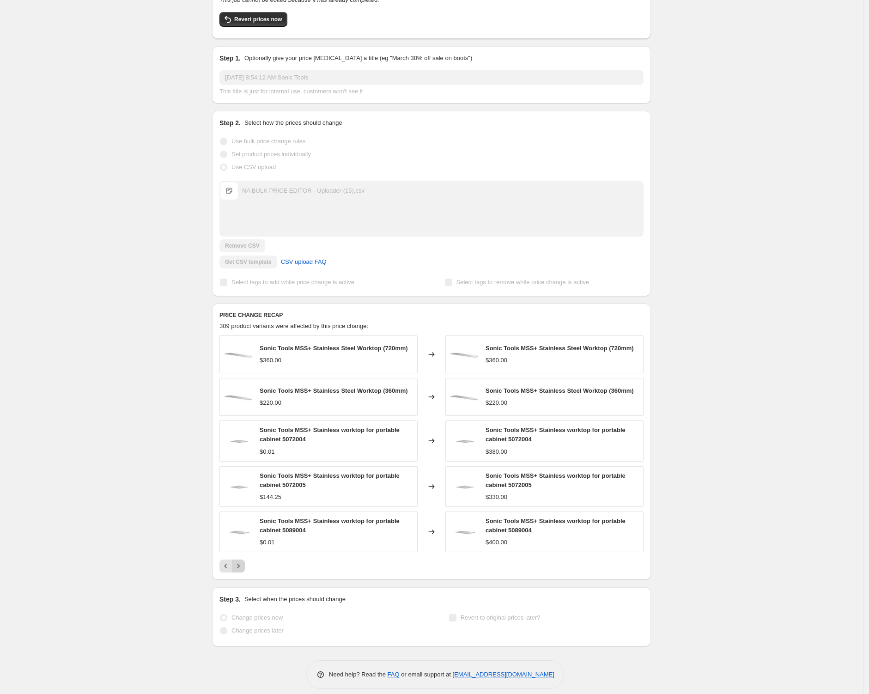
click at [243, 563] on div "Sonic Tools MSS+ Stainless Steel Worktop (720mm) $360.00 Changed to Sonic Tools…" at bounding box center [431, 453] width 424 height 237
click at [242, 563] on div "Sonic Tools MSS+ Stainless Steel Worktop (720mm) $360.00 Changed to Sonic Tools…" at bounding box center [431, 453] width 424 height 237
click at [240, 569] on icon "Next" at bounding box center [238, 565] width 9 height 9
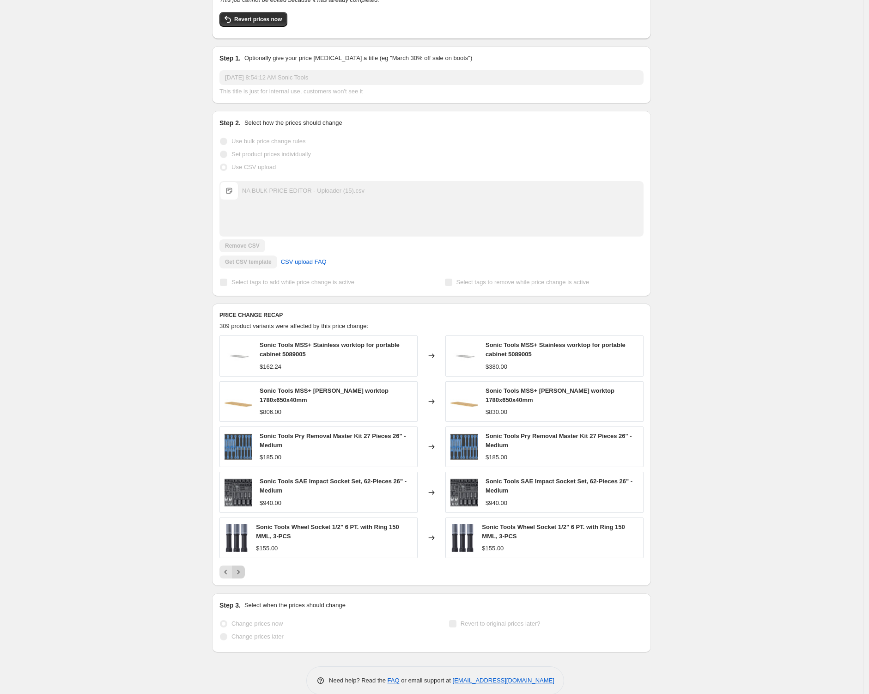
click at [242, 570] on icon "Next" at bounding box center [238, 571] width 9 height 9
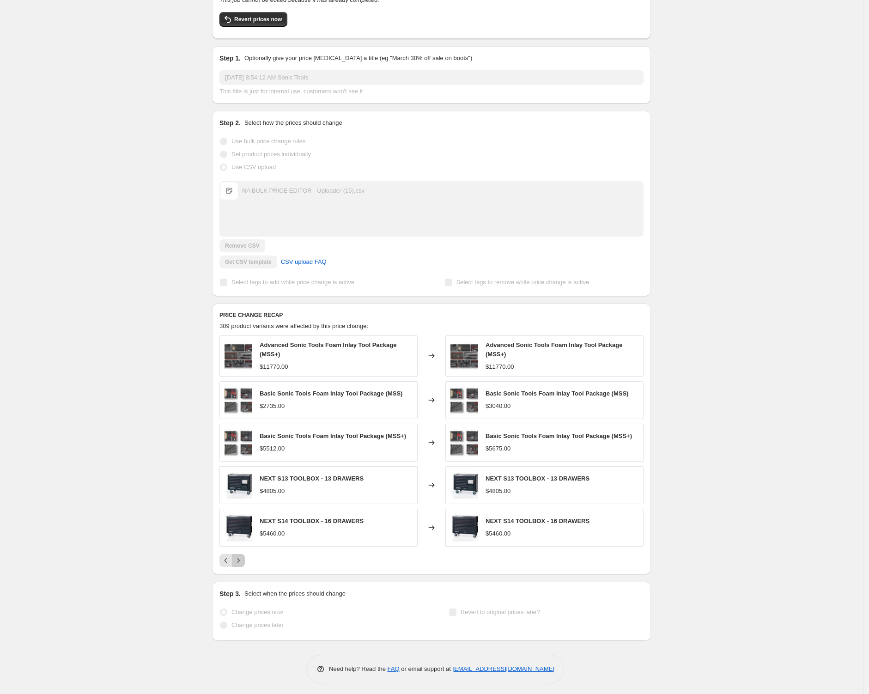
click at [243, 565] on button "Next" at bounding box center [238, 560] width 13 height 13
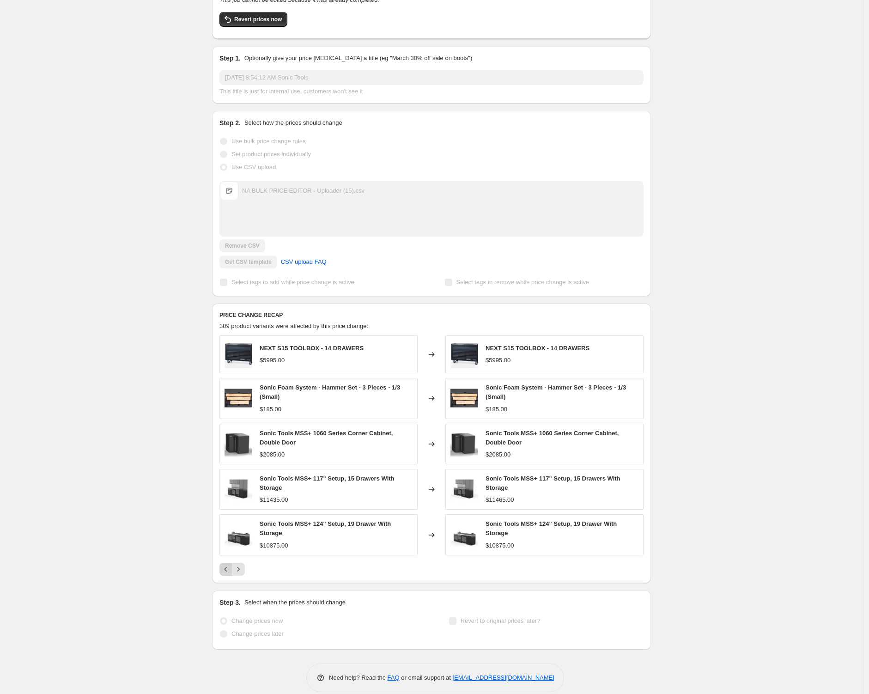
click at [231, 566] on icon "Previous" at bounding box center [225, 569] width 9 height 9
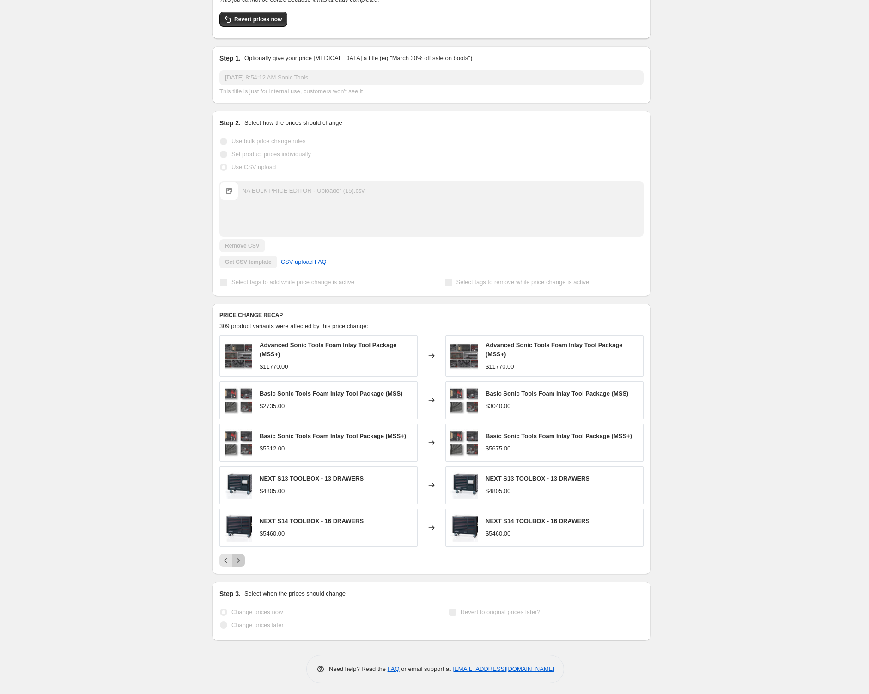
click at [242, 563] on icon "Next" at bounding box center [238, 560] width 9 height 9
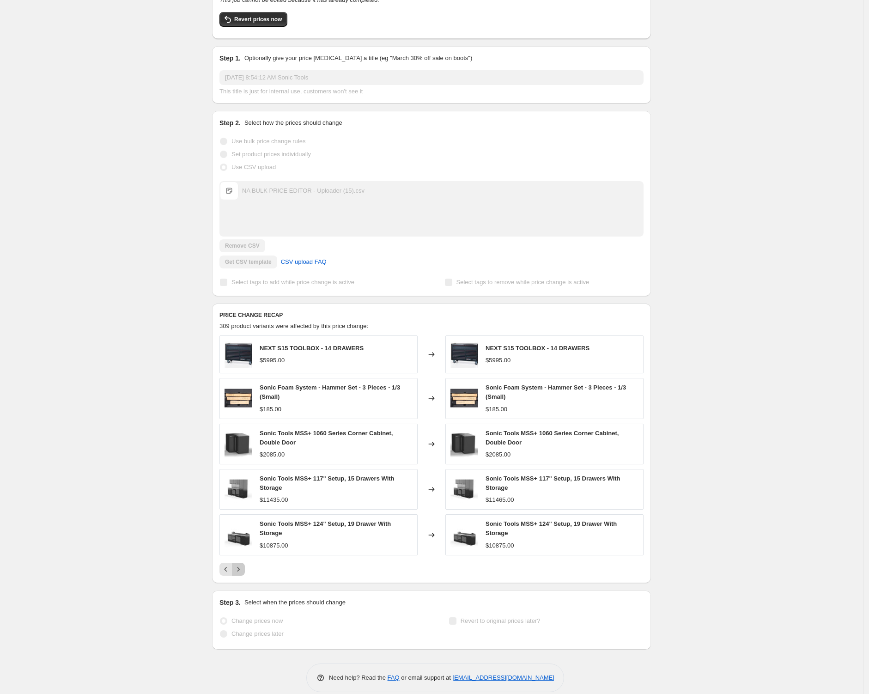
click at [242, 563] on button "Next" at bounding box center [238, 569] width 13 height 13
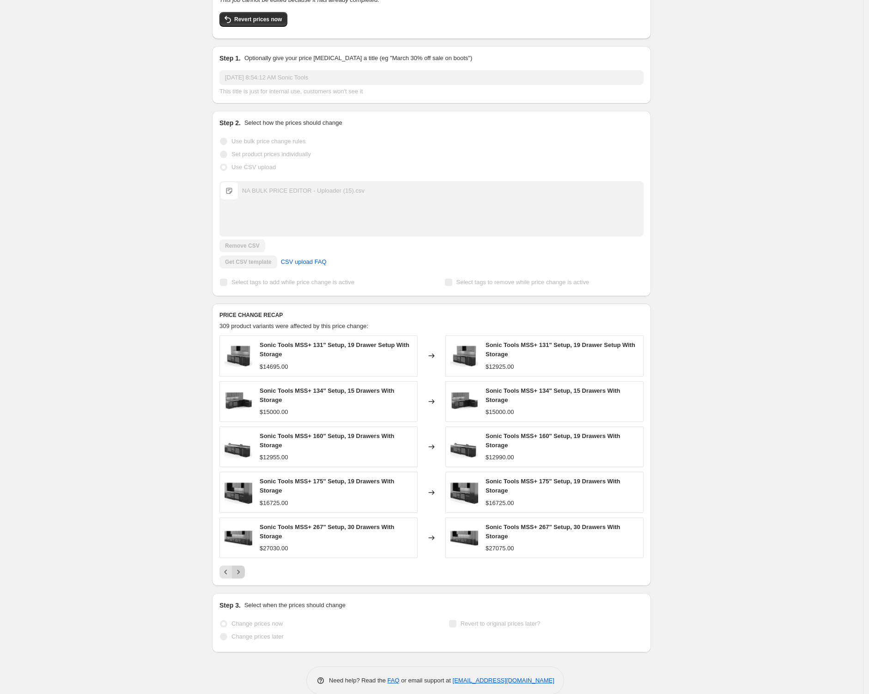
click at [242, 569] on icon "Next" at bounding box center [238, 571] width 9 height 9
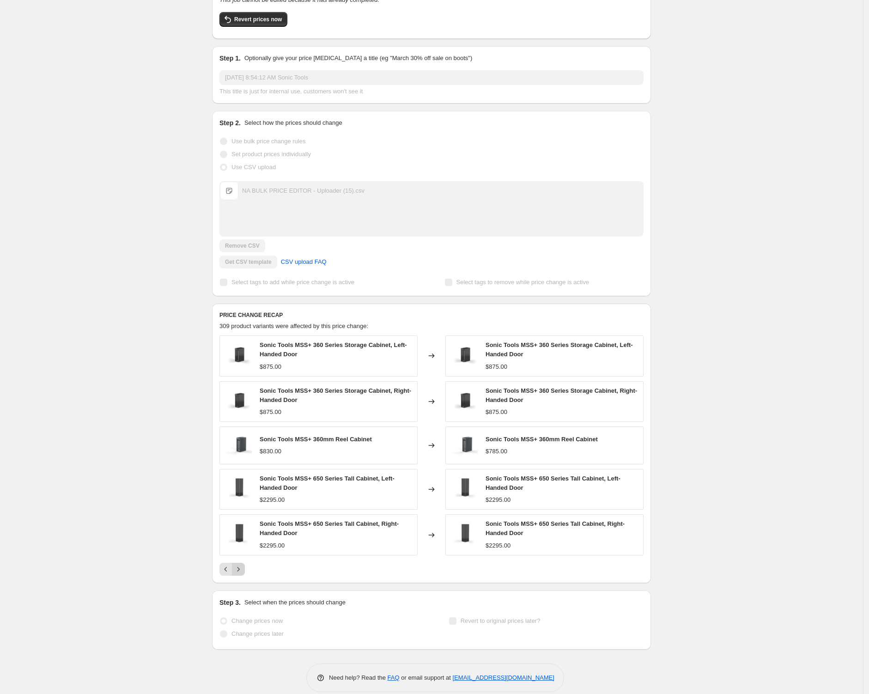
click at [241, 572] on icon "Next" at bounding box center [238, 569] width 9 height 9
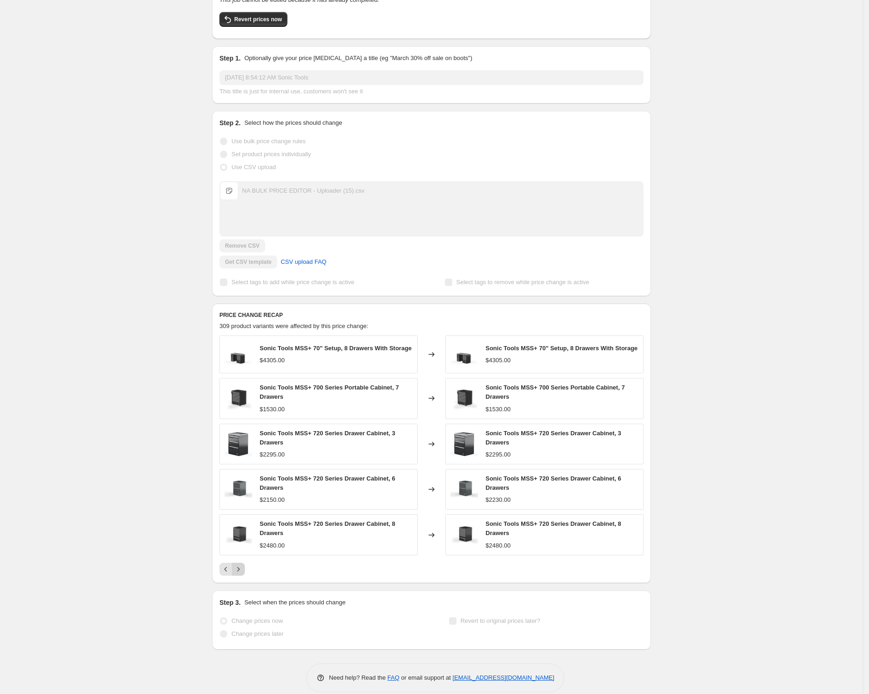
click at [241, 572] on icon "Next" at bounding box center [238, 569] width 9 height 9
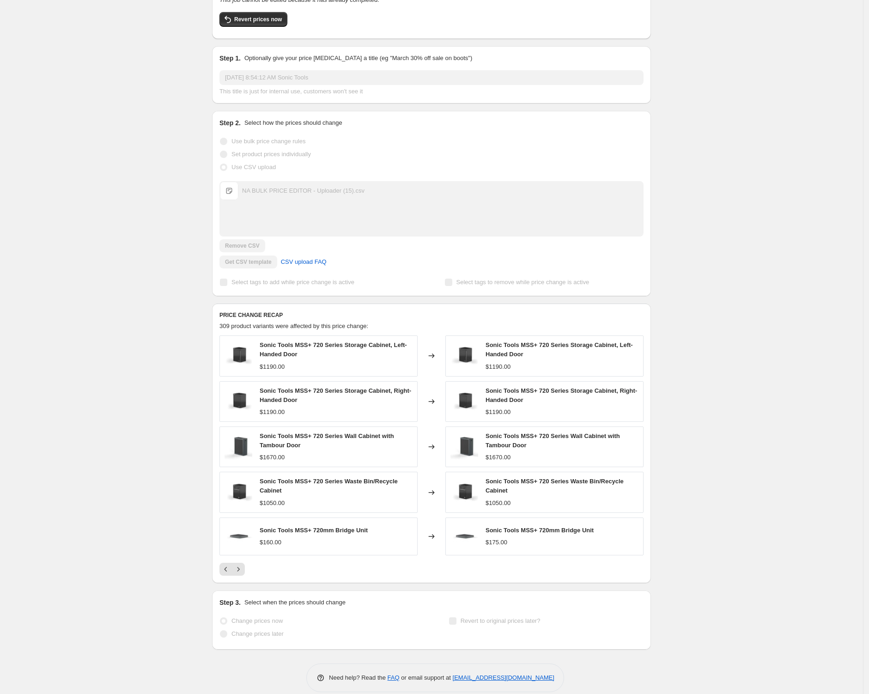
click at [241, 572] on icon "Next" at bounding box center [238, 569] width 9 height 9
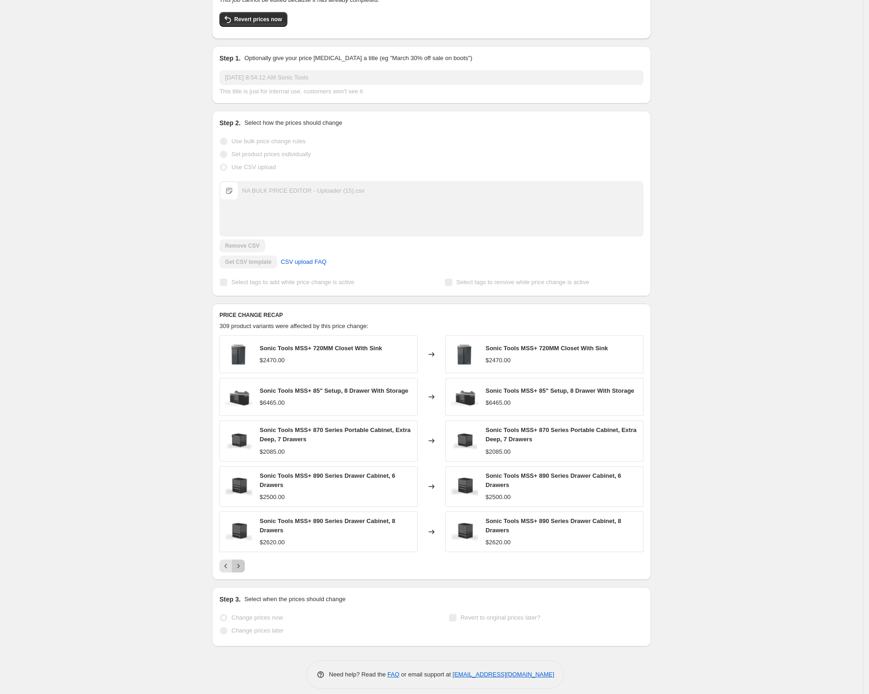
click at [241, 572] on button "Next" at bounding box center [238, 565] width 13 height 13
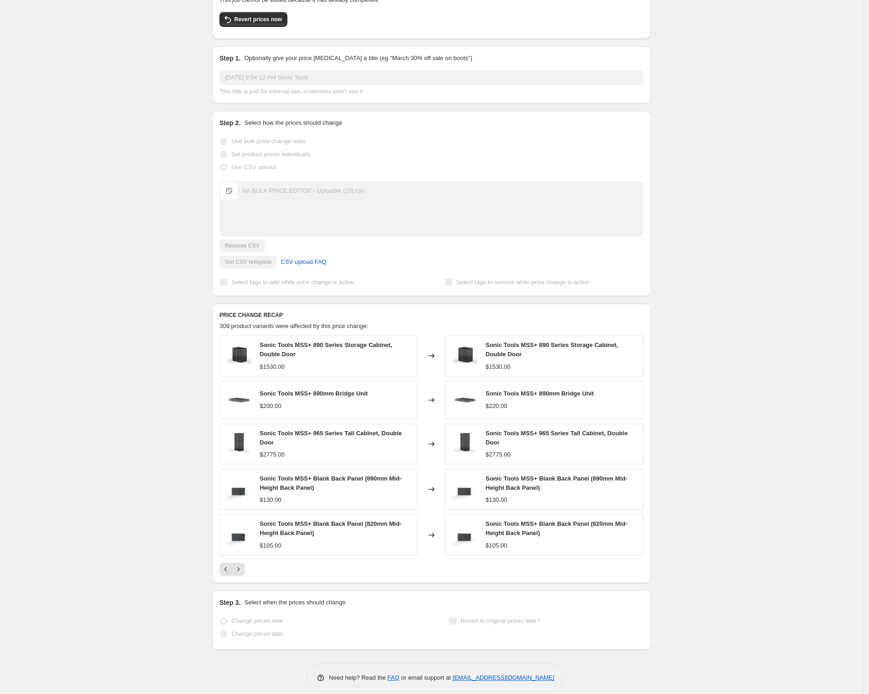
click at [241, 572] on icon "Next" at bounding box center [238, 569] width 9 height 9
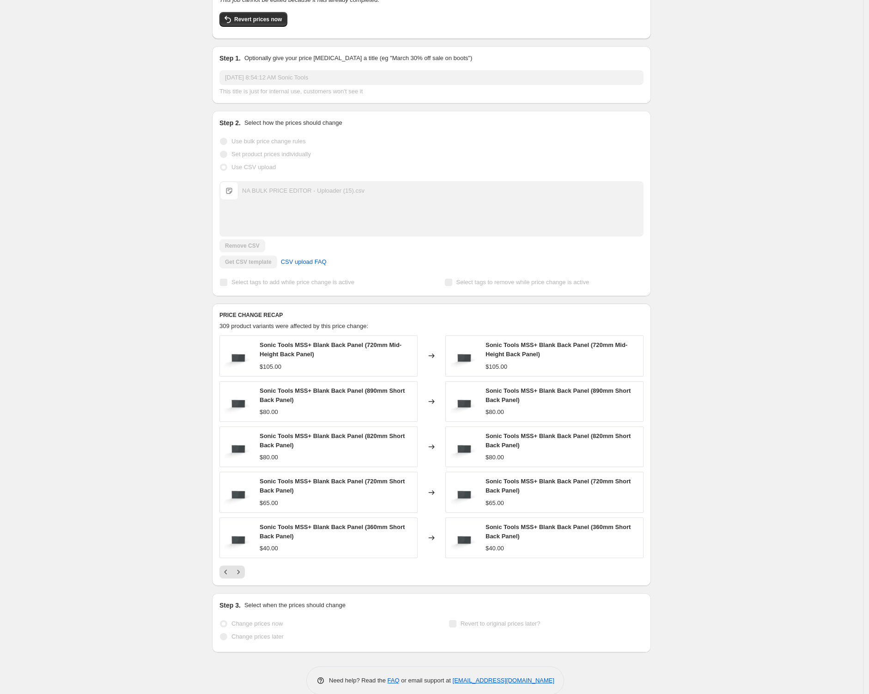
click at [772, 483] on div "Aug 15, 2025, 8:54:12 AM Sonic Tools. This page is ready Aug 15, 2025, 8:54:12 …" at bounding box center [431, 315] width 863 height 785
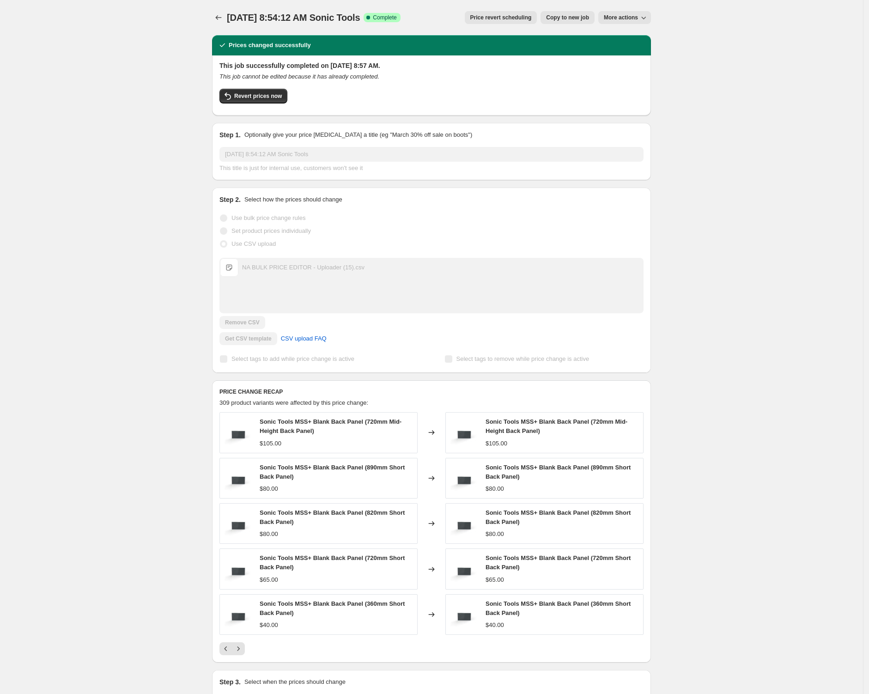
scroll to position [91, 0]
